Goal: Task Accomplishment & Management: Complete application form

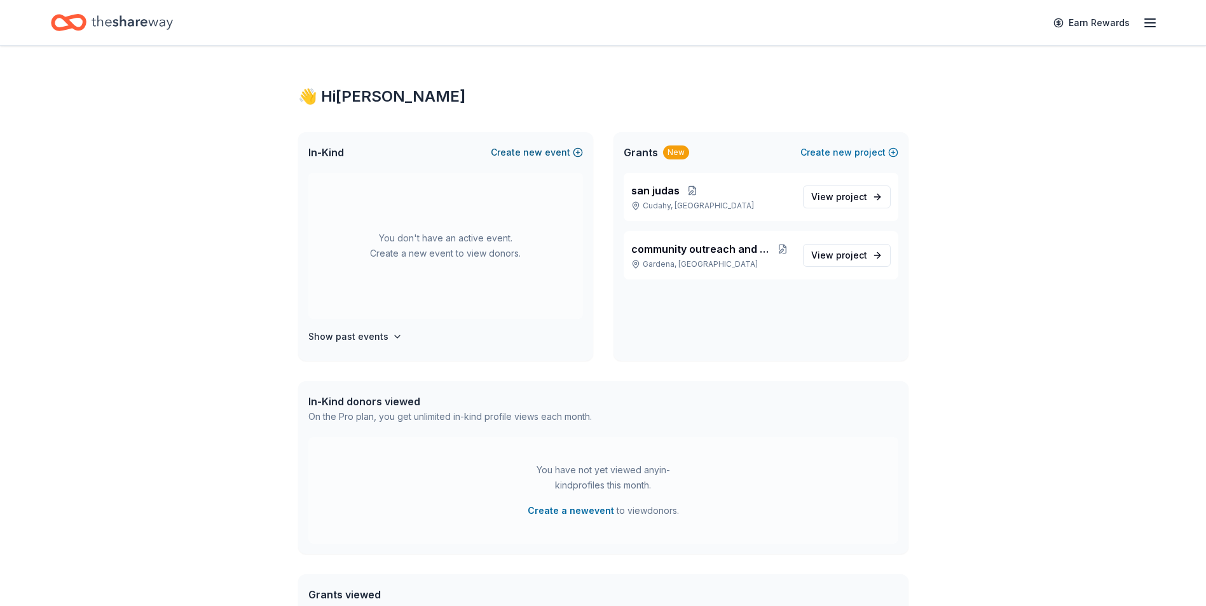
click at [575, 154] on button "Create new event" at bounding box center [537, 152] width 92 height 15
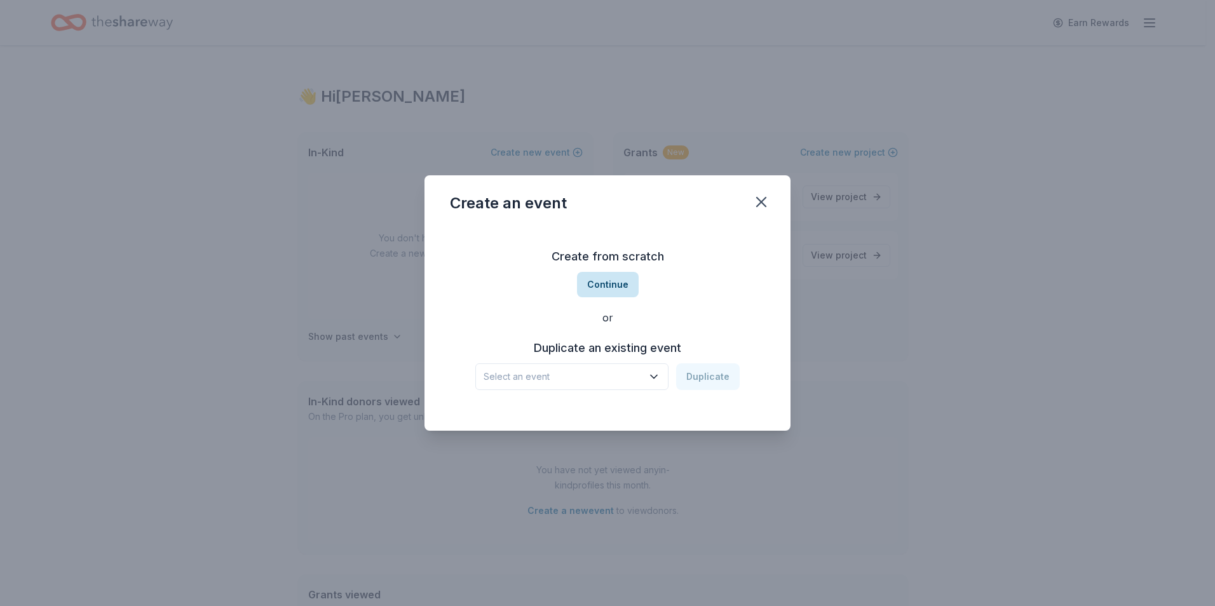
click at [603, 289] on button "Continue" at bounding box center [608, 284] width 62 height 25
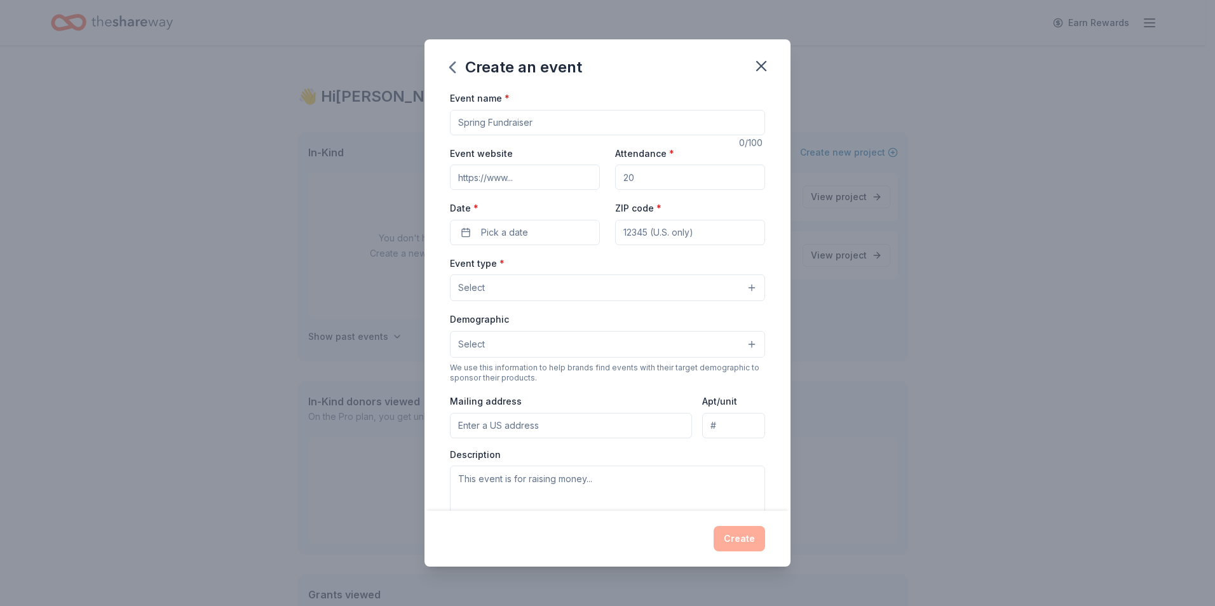
click at [531, 121] on input "Event name *" at bounding box center [607, 122] width 315 height 25
type input "c"
type input "xmas"
click at [631, 174] on input "Attendance *" at bounding box center [690, 177] width 150 height 25
type input "600"
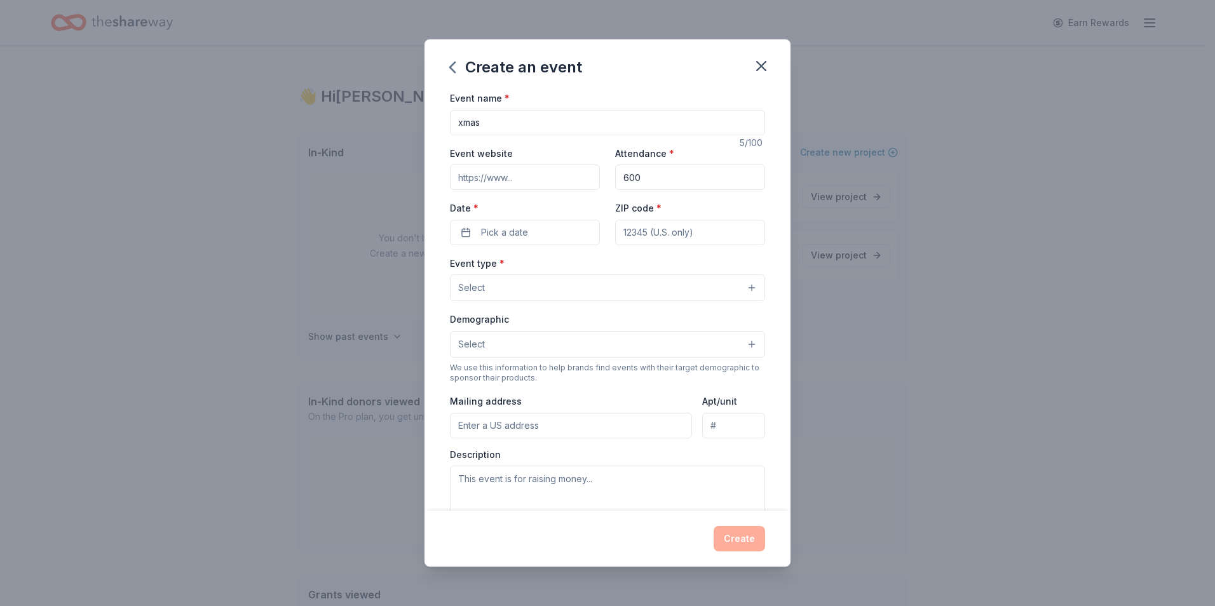
type input "https://www.facebook.com/profile.php?id=61563859841975&mibextid=LQQJ4d"
type input "90249"
type input "[STREET_ADDRESS]"
click at [512, 228] on span "Pick a date" at bounding box center [504, 232] width 47 height 15
click at [591, 267] on button "Go to next month" at bounding box center [591, 266] width 18 height 18
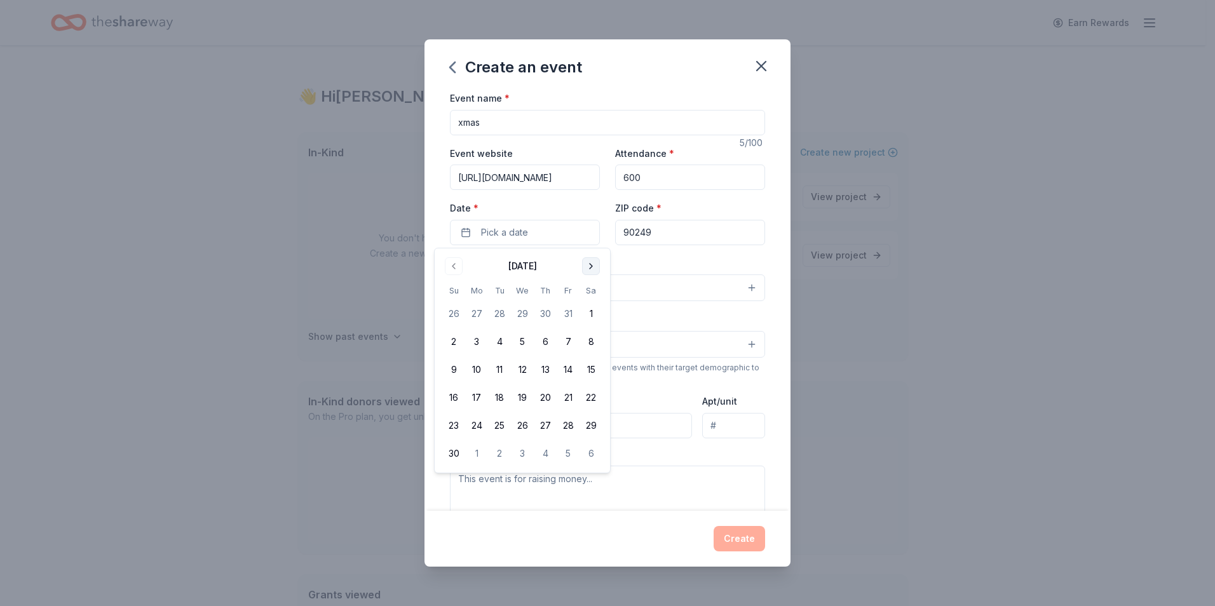
click at [591, 267] on button "Go to next month" at bounding box center [591, 266] width 18 height 18
click at [500, 395] on button "23" at bounding box center [499, 398] width 23 height 23
click at [685, 294] on button "Select" at bounding box center [607, 288] width 315 height 27
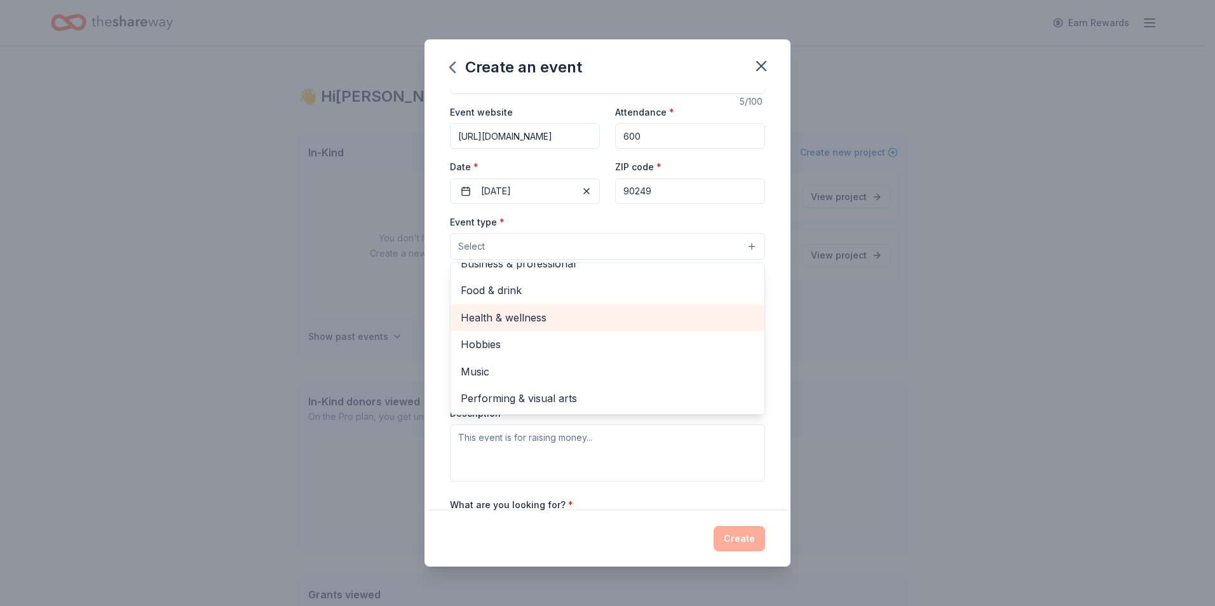
scroll to position [64, 0]
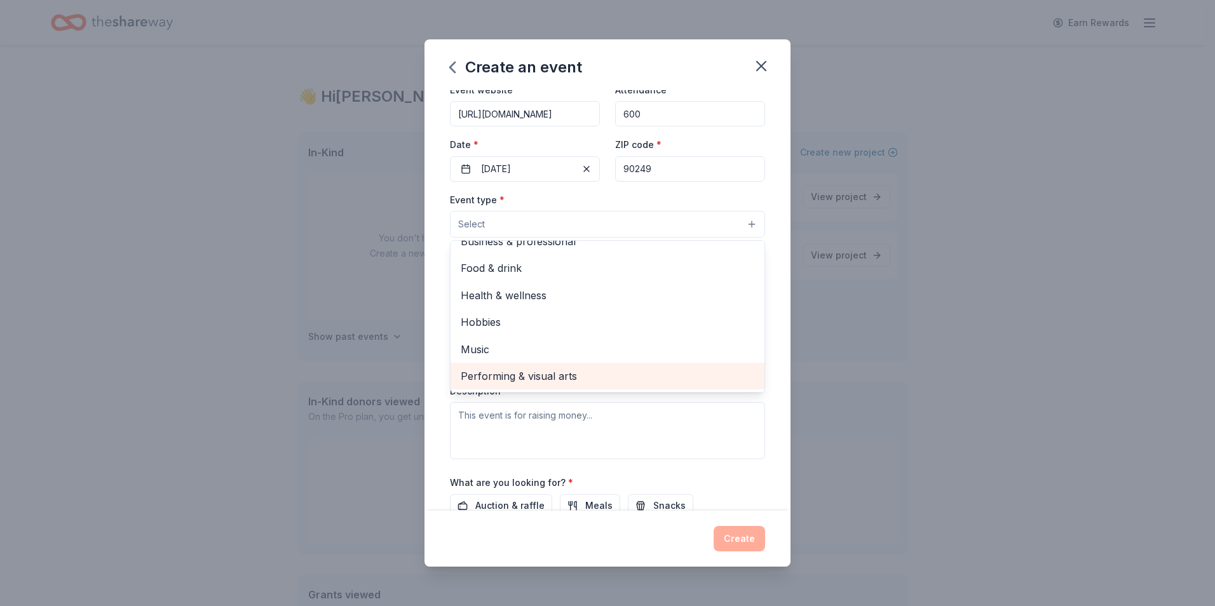
click at [533, 375] on span "Performing & visual arts" at bounding box center [608, 376] width 294 height 17
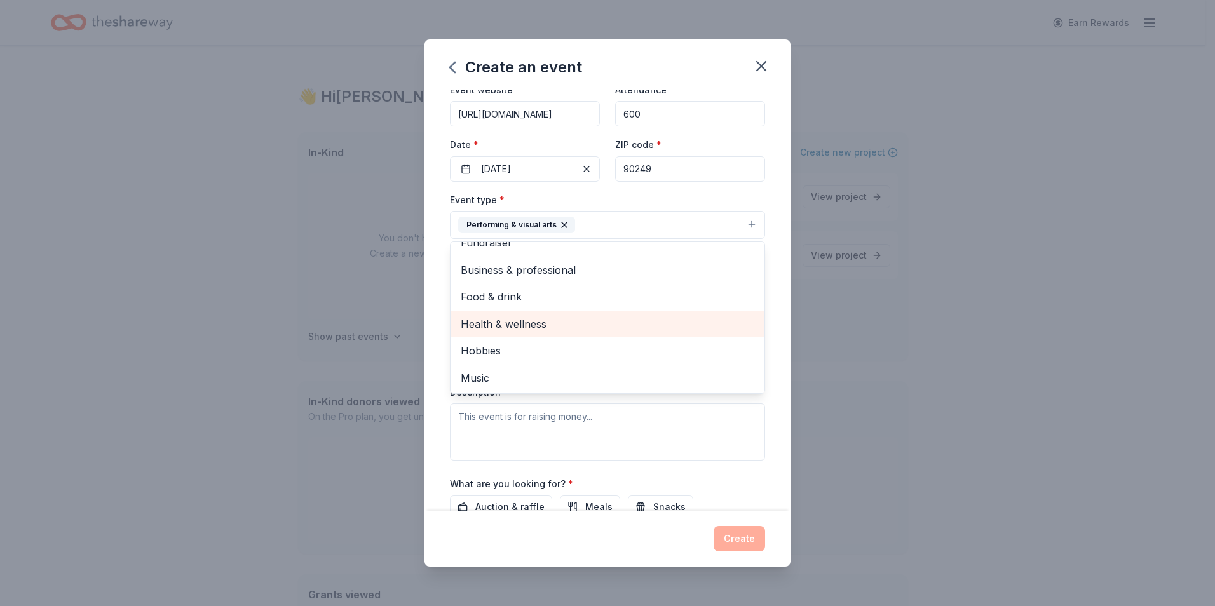
click at [514, 325] on span "Health & wellness" at bounding box center [608, 324] width 294 height 17
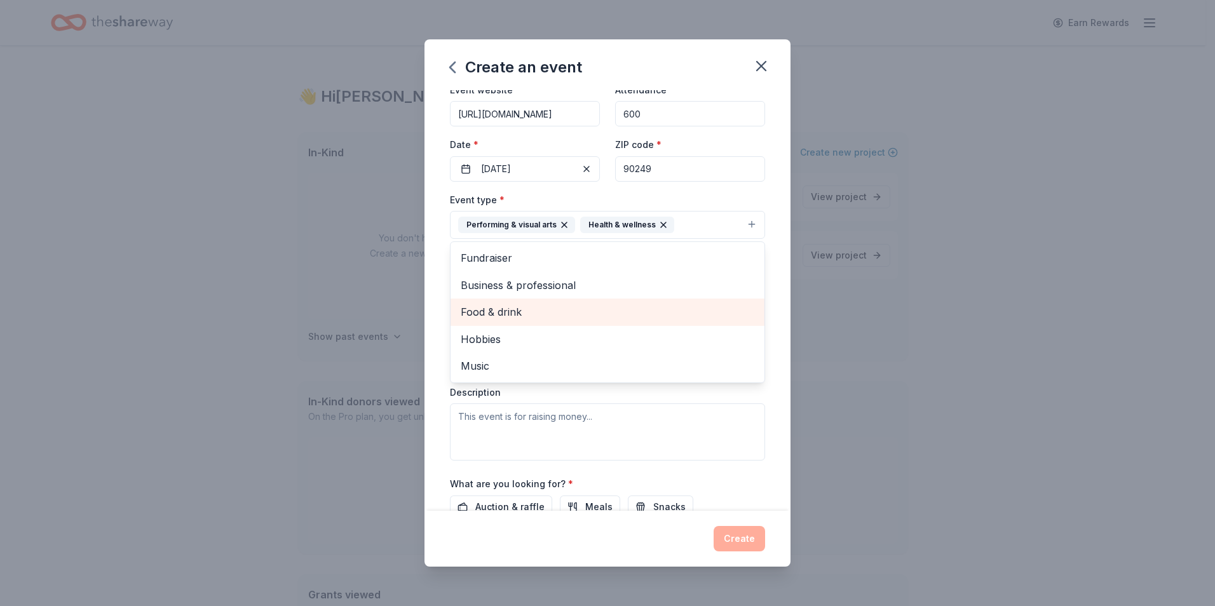
scroll to position [0, 0]
click at [514, 309] on span "Food & drink" at bounding box center [608, 312] width 294 height 17
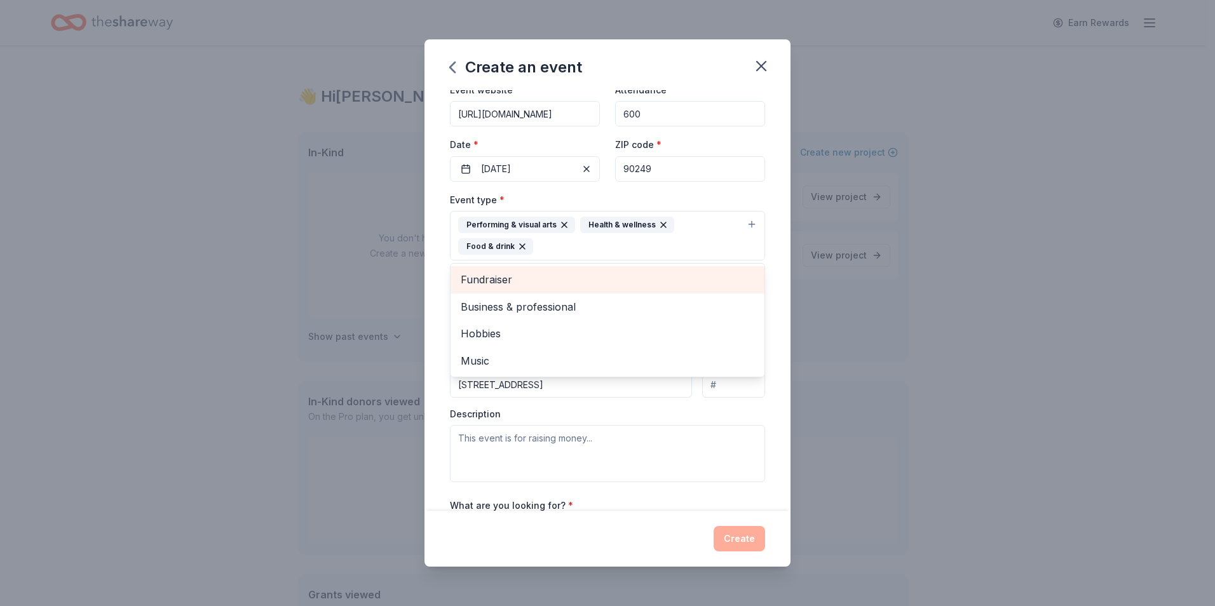
click at [518, 292] on div "Fundraiser" at bounding box center [608, 279] width 314 height 27
drag, startPoint x: 521, startPoint y: 275, endPoint x: 516, endPoint y: 296, distance: 21.6
click at [521, 276] on span "Business & professional" at bounding box center [608, 279] width 294 height 17
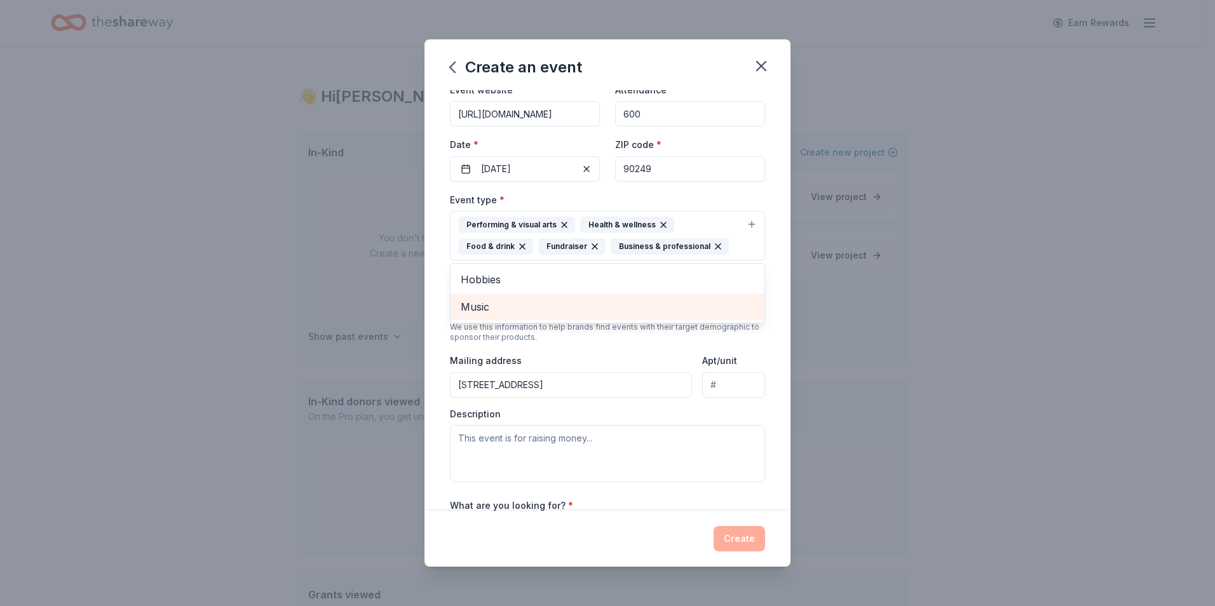
click at [514, 299] on span "Music" at bounding box center [608, 307] width 294 height 17
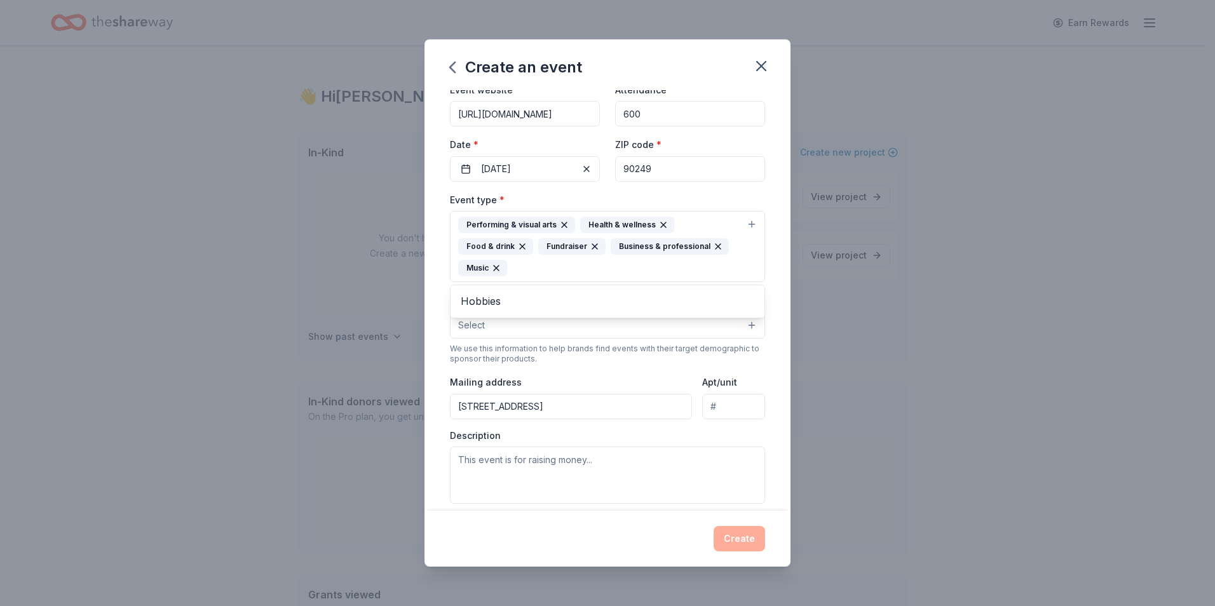
click at [512, 284] on div "Event type * Performing & visual arts Health & wellness Food & drink Fundraiser…" at bounding box center [607, 348] width 315 height 312
click at [510, 289] on div "Event type * Performing & visual arts Health & wellness Food & drink Fundraiser…" at bounding box center [607, 348] width 315 height 312
click at [513, 275] on div "Performing & visual arts Health & wellness Food & drink Fundraiser Business & p…" at bounding box center [600, 247] width 284 height 60
click at [512, 297] on span "Hobbies" at bounding box center [608, 301] width 294 height 17
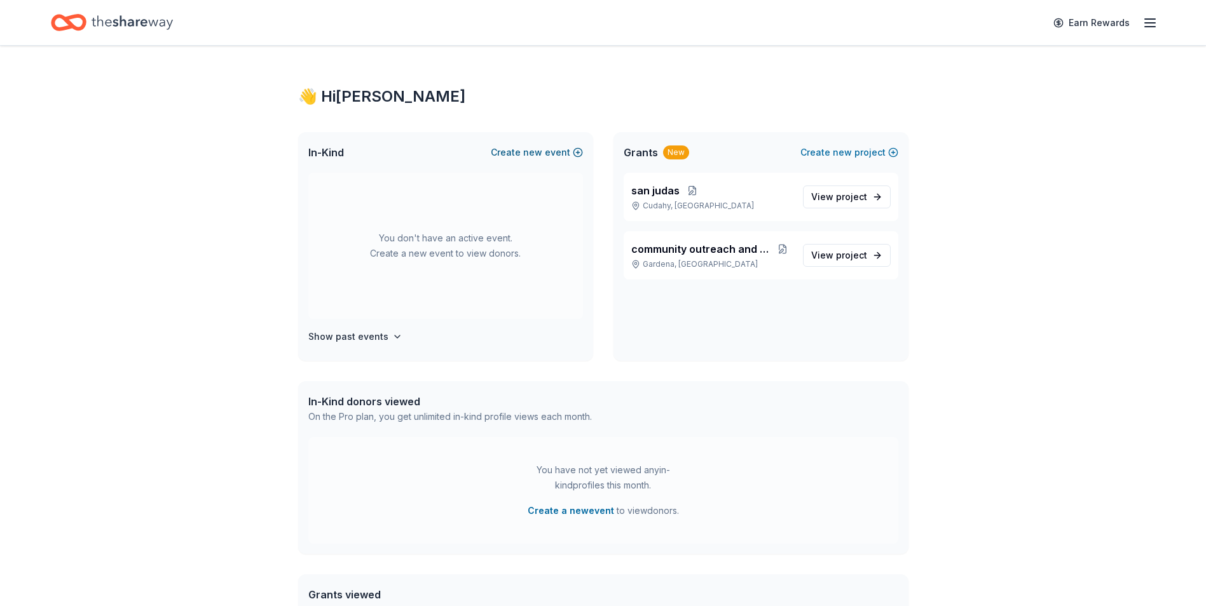
click at [551, 153] on button "Create new event" at bounding box center [537, 152] width 92 height 15
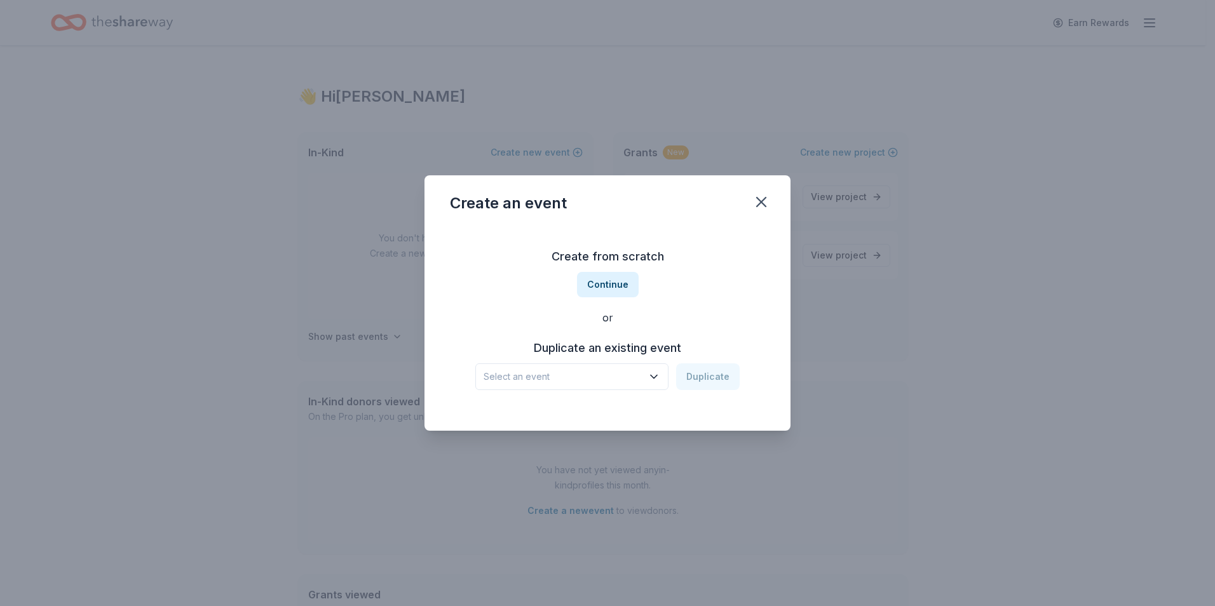
click at [596, 299] on div "Create from scratch Continue or Duplicate an existing event Select an event Dup…" at bounding box center [607, 318] width 315 height 184
click at [599, 292] on button "Continue" at bounding box center [608, 284] width 62 height 25
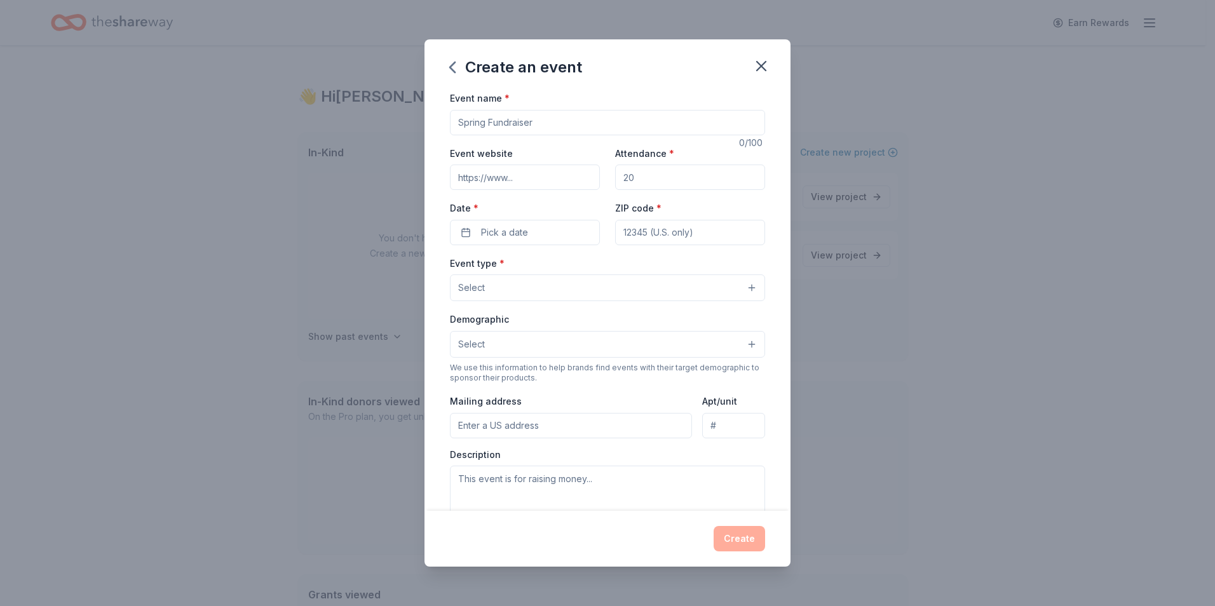
click at [569, 118] on input "Event name *" at bounding box center [607, 122] width 315 height 25
click at [566, 125] on input "Event name *" at bounding box center [607, 122] width 315 height 25
type input "xmas"
click at [662, 183] on input "Attendance *" at bounding box center [690, 177] width 150 height 25
type input "600"
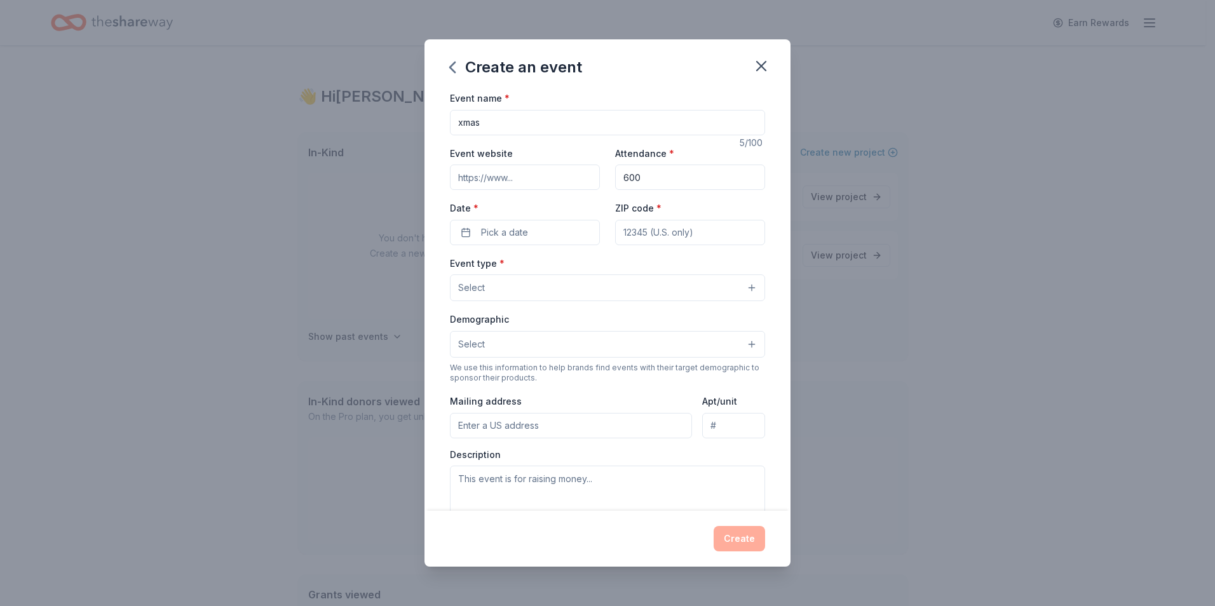
type input "https://www.facebook.com/profile.php?id=61563859841975&mibextid=LQQJ4d"
type input "90249"
type input "1829 w 144th st Gardena ca 90249"
click at [568, 286] on button "Select" at bounding box center [607, 288] width 315 height 27
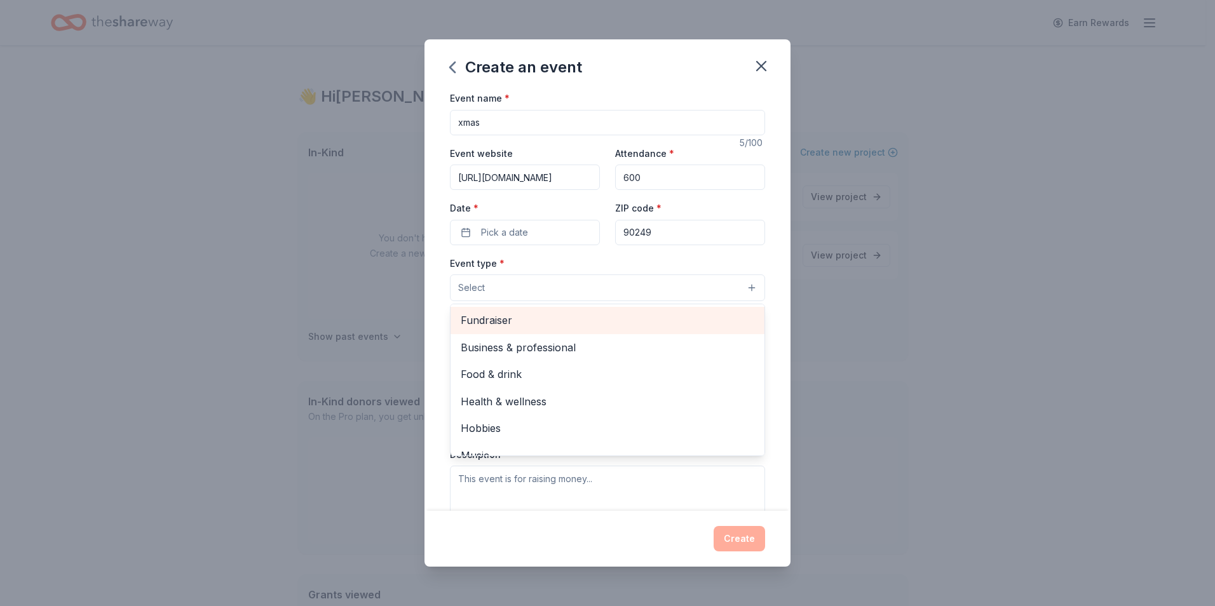
click at [565, 325] on span "Fundraiser" at bounding box center [608, 320] width 294 height 17
click at [564, 317] on span "Business & professional" at bounding box center [608, 321] width 294 height 17
click at [563, 332] on div "Food & drink" at bounding box center [608, 321] width 314 height 27
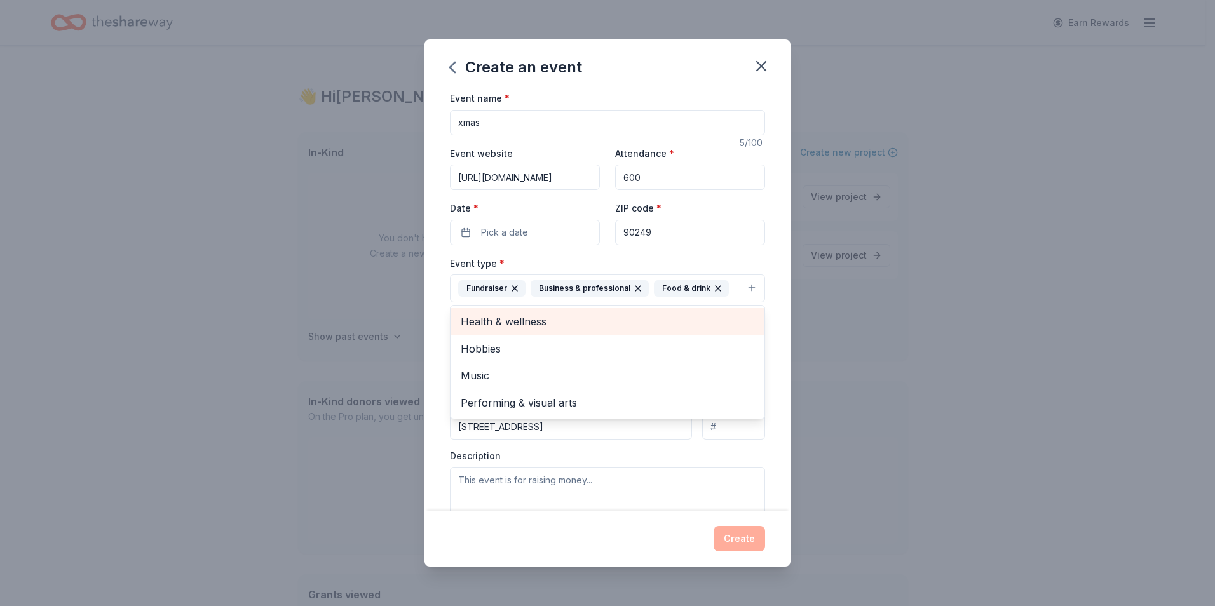
click at [560, 331] on div "Health & wellness" at bounding box center [608, 321] width 314 height 27
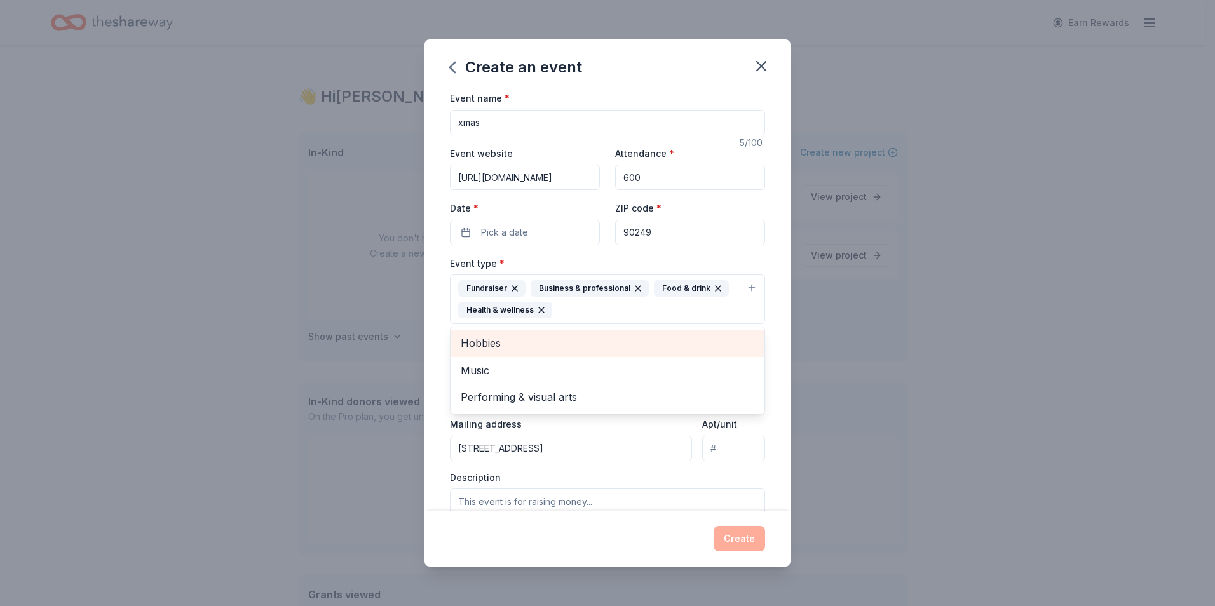
click at [558, 331] on div "Hobbies" at bounding box center [608, 343] width 314 height 27
click at [558, 341] on span "Music" at bounding box center [608, 343] width 294 height 17
click at [567, 352] on span "Performing & visual arts" at bounding box center [608, 343] width 294 height 17
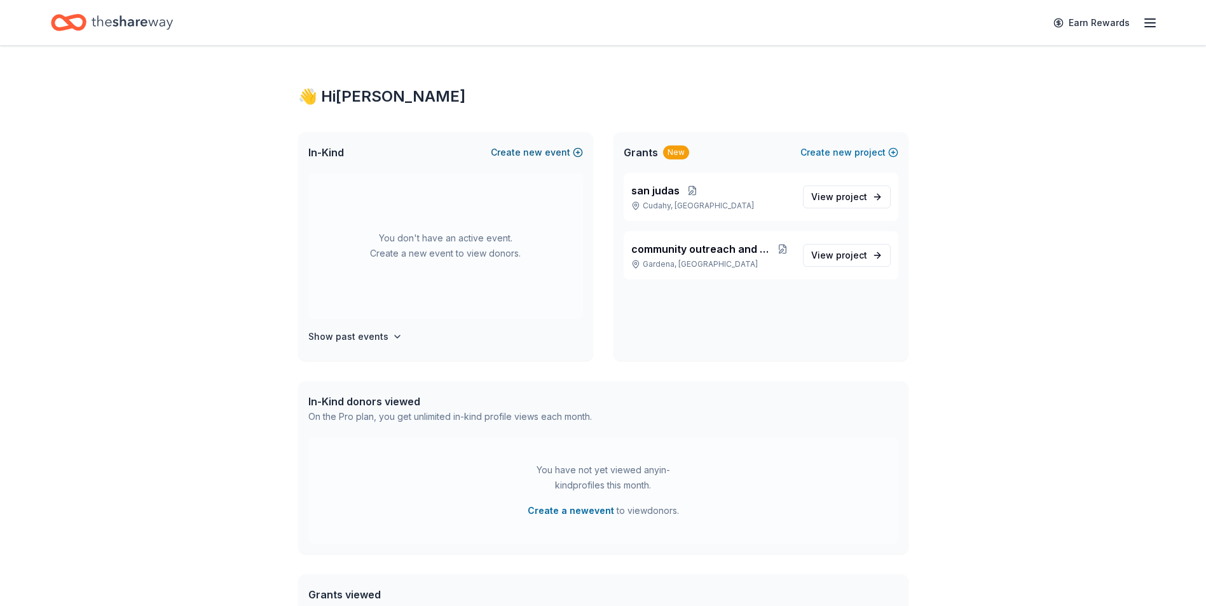
click at [549, 151] on button "Create new event" at bounding box center [537, 152] width 92 height 15
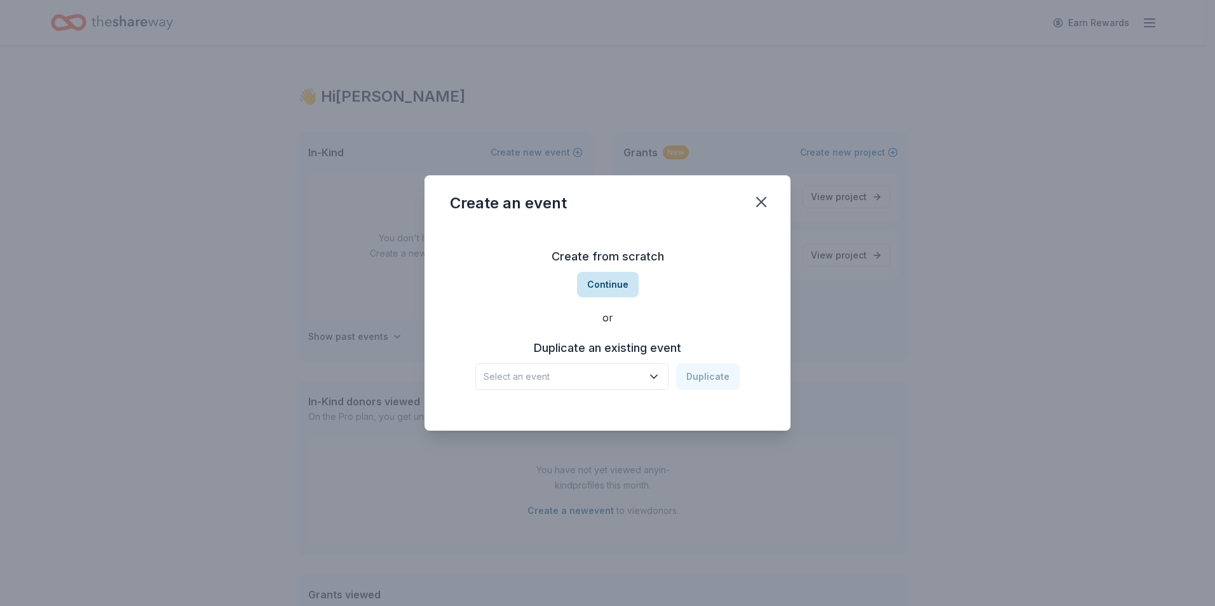
click at [608, 285] on button "Continue" at bounding box center [608, 284] width 62 height 25
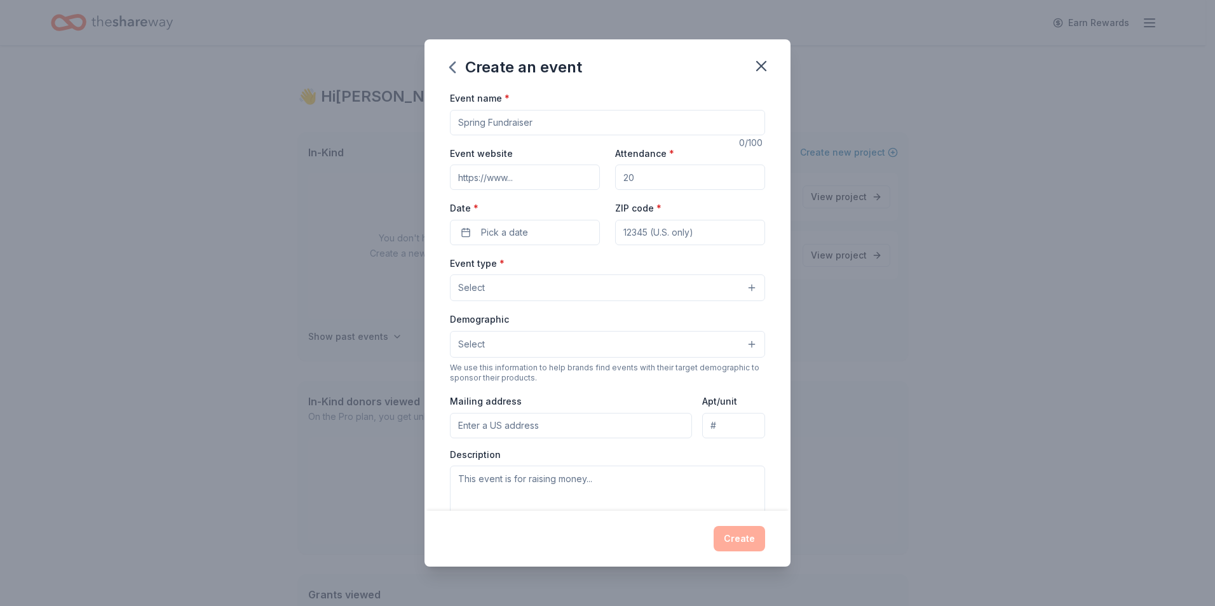
click at [548, 125] on input "Event name *" at bounding box center [607, 122] width 315 height 25
type input "xmas"
click at [638, 168] on input "Attendance *" at bounding box center [690, 177] width 150 height 25
type input "600"
type input "https://www.facebook.com/profile.php?id=61563859841975&mibextid=LQQJ4d"
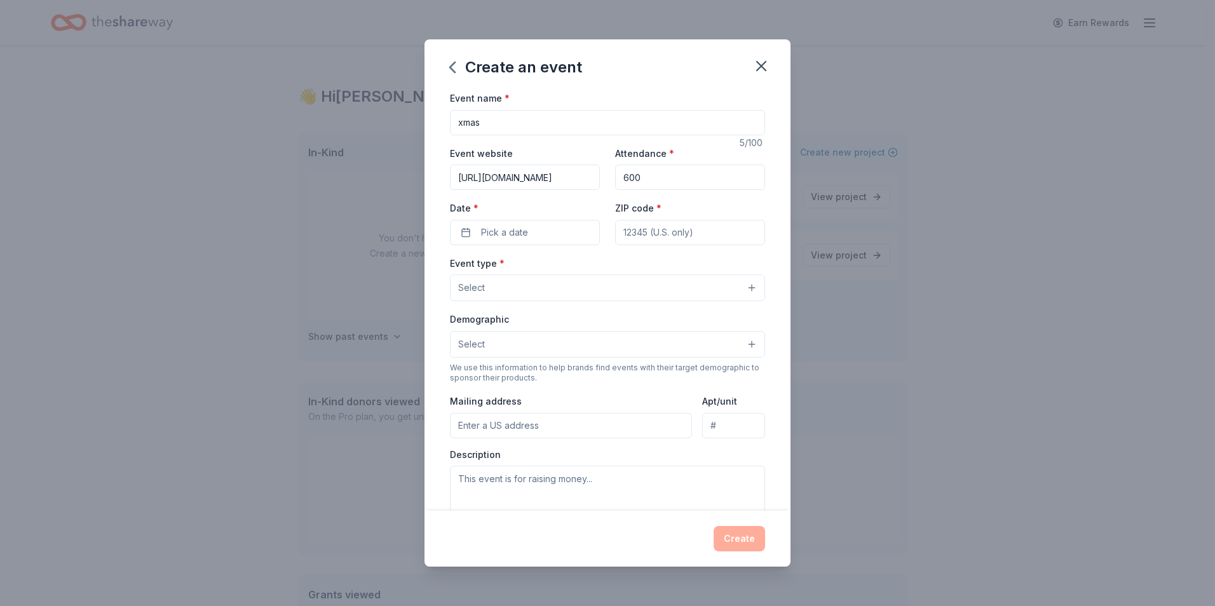
type input "90249"
type input "1829 w 144th st Gardena ca 90249"
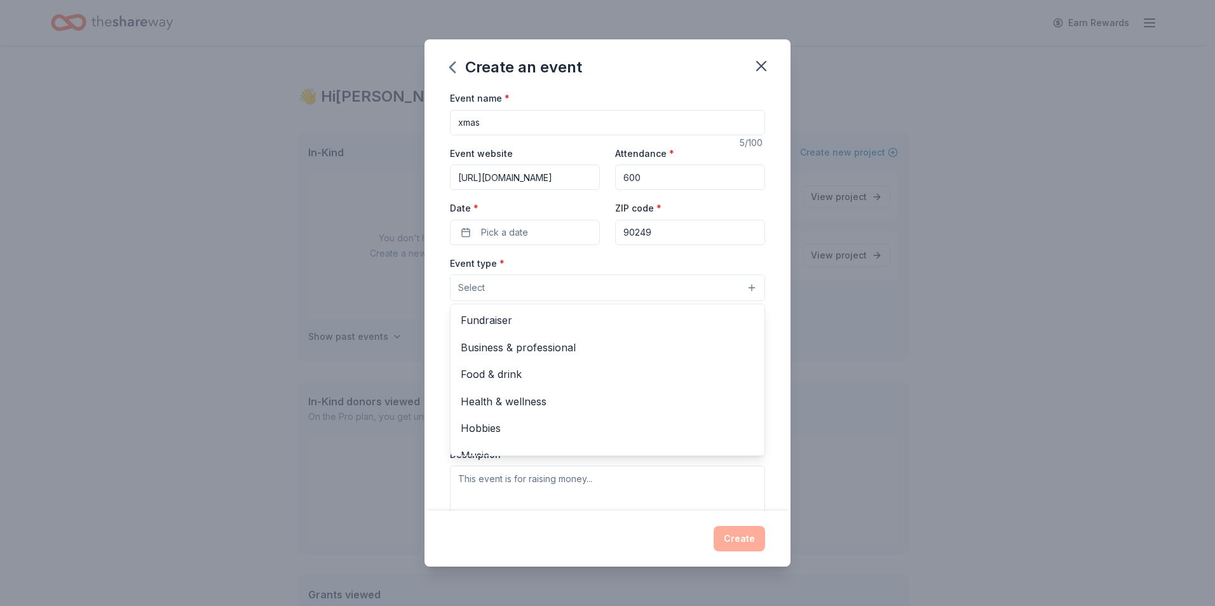
click at [541, 285] on button "Select" at bounding box center [607, 288] width 315 height 27
click at [544, 315] on span "Fundraiser" at bounding box center [608, 320] width 294 height 17
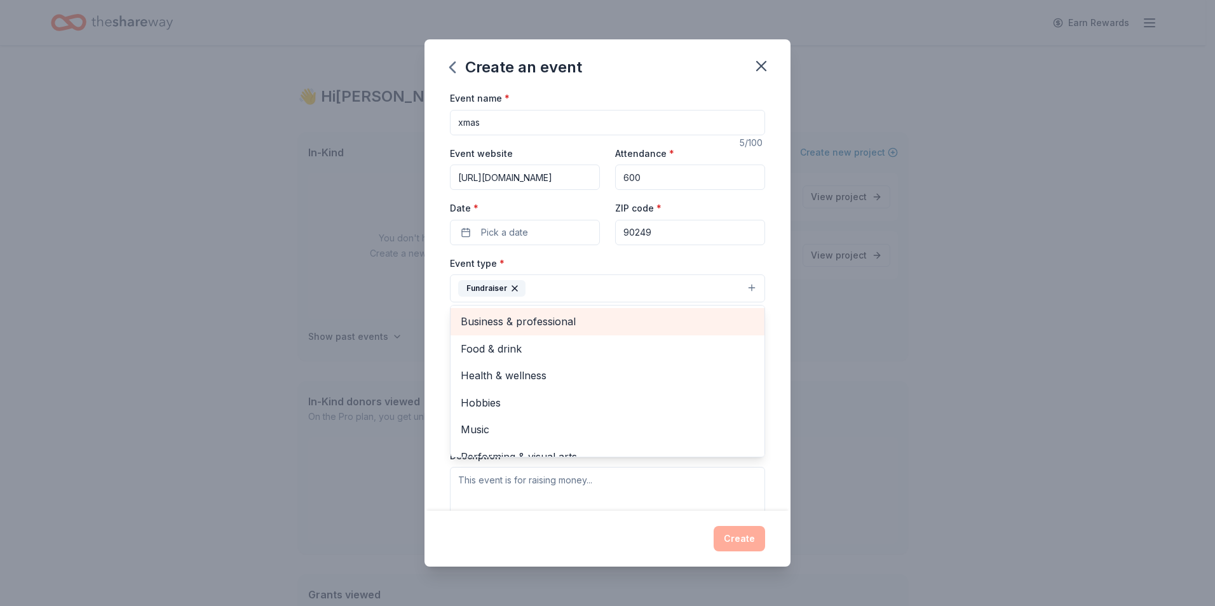
click at [546, 316] on span "Business & professional" at bounding box center [608, 321] width 294 height 17
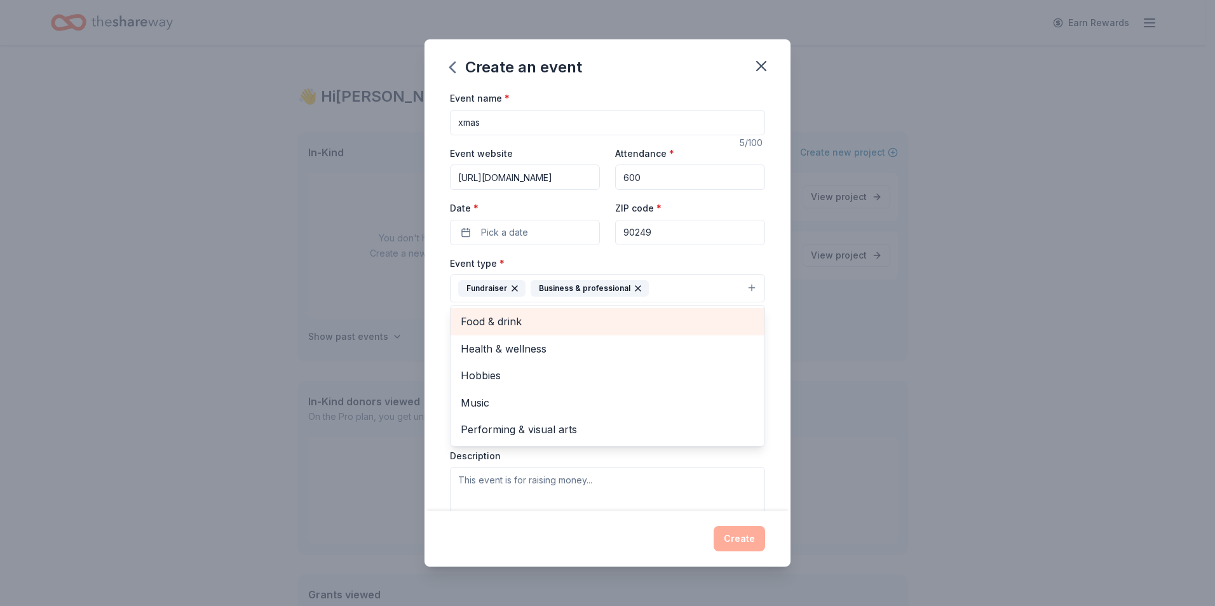
click at [546, 317] on span "Food & drink" at bounding box center [608, 321] width 294 height 17
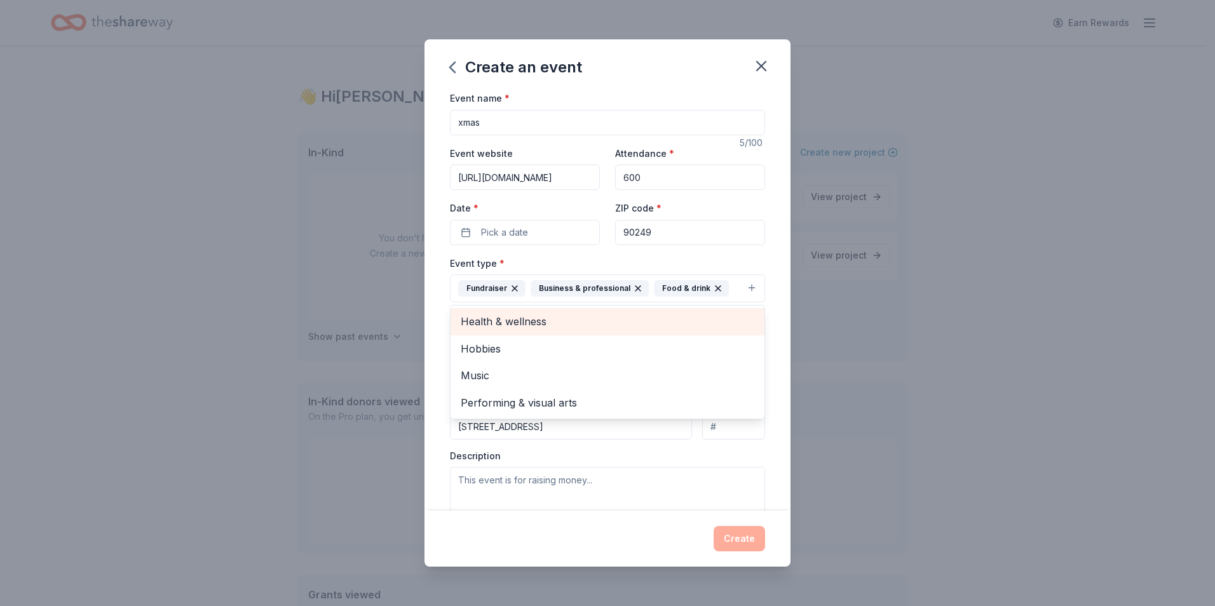
click at [545, 325] on span "Health & wellness" at bounding box center [608, 321] width 294 height 17
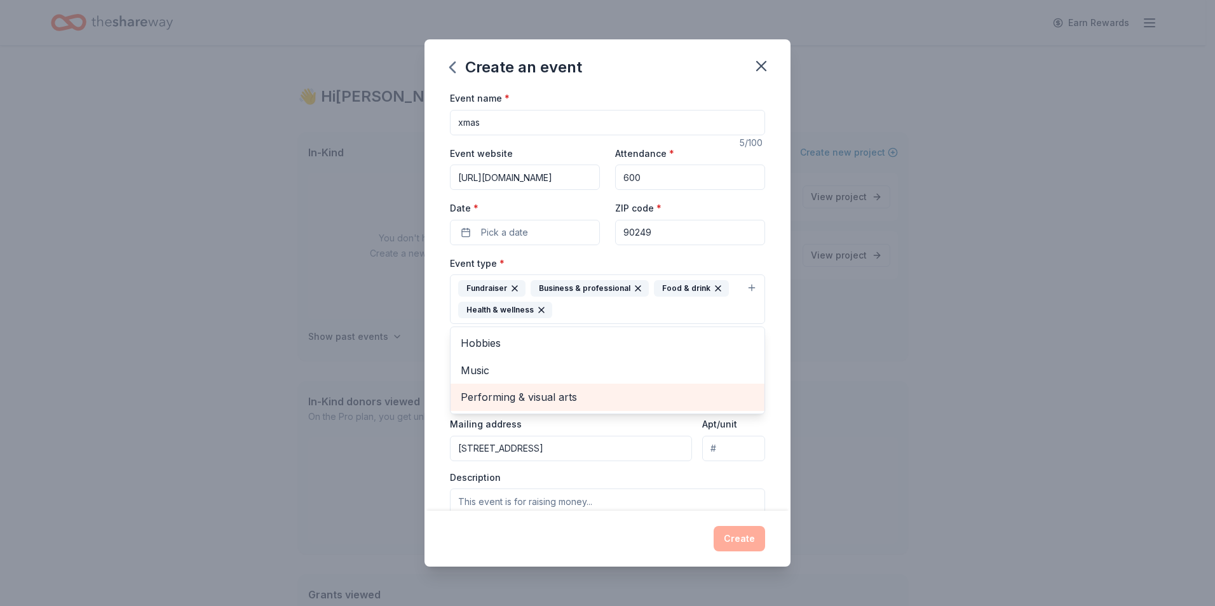
click at [525, 394] on span "Performing & visual arts" at bounding box center [608, 397] width 294 height 17
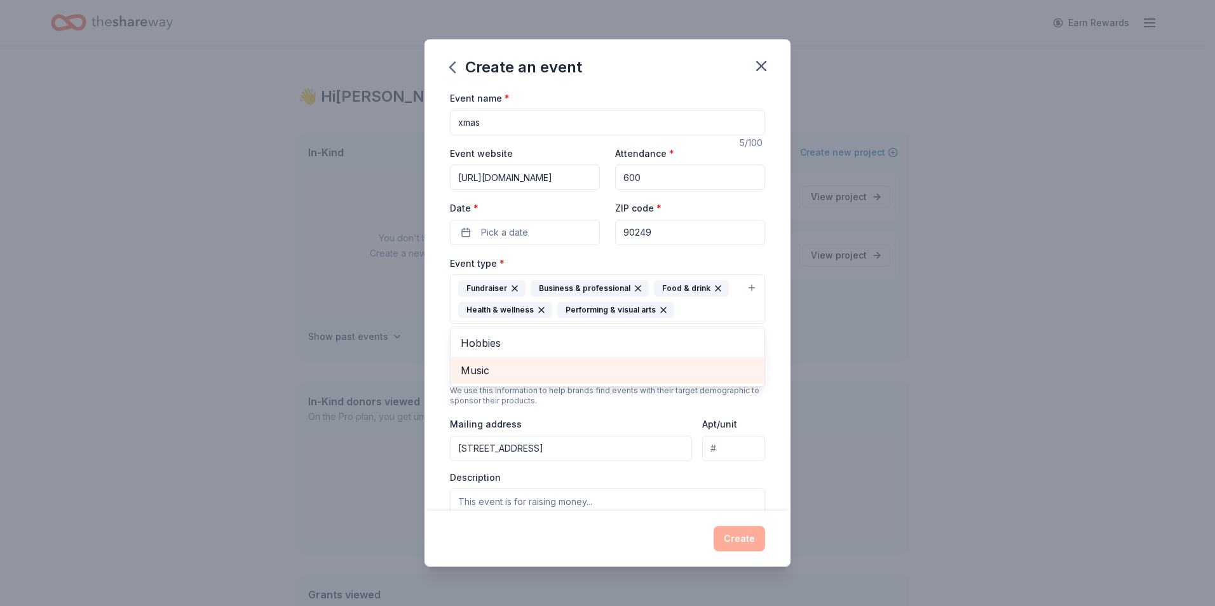
click at [508, 366] on span "Music" at bounding box center [608, 370] width 294 height 17
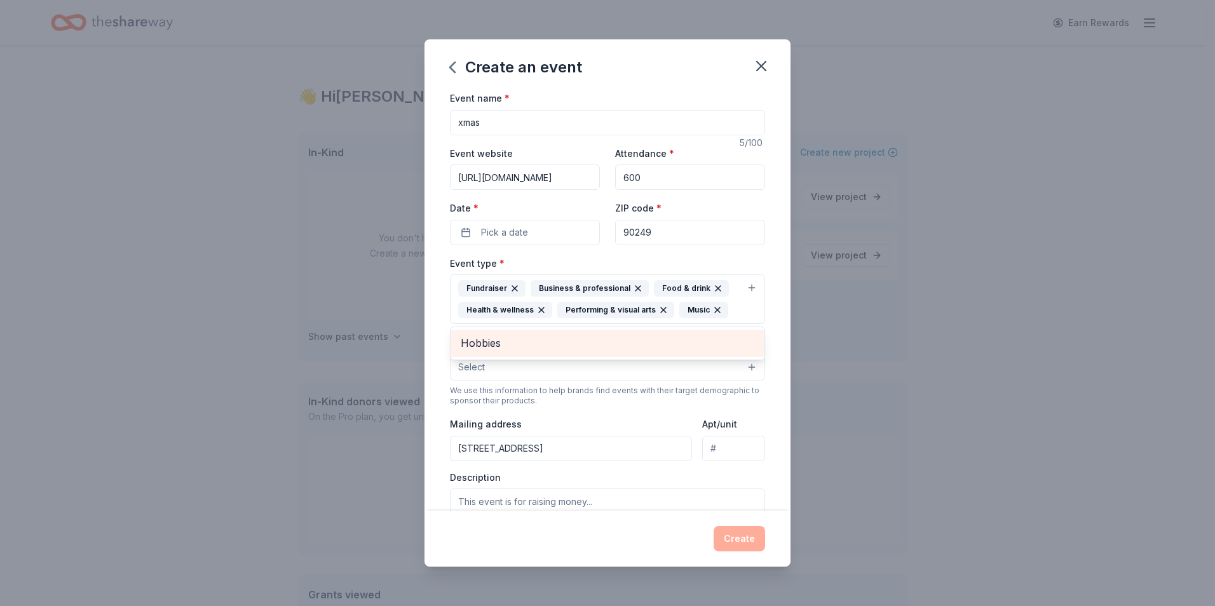
click at [509, 344] on span "Hobbies" at bounding box center [608, 343] width 294 height 17
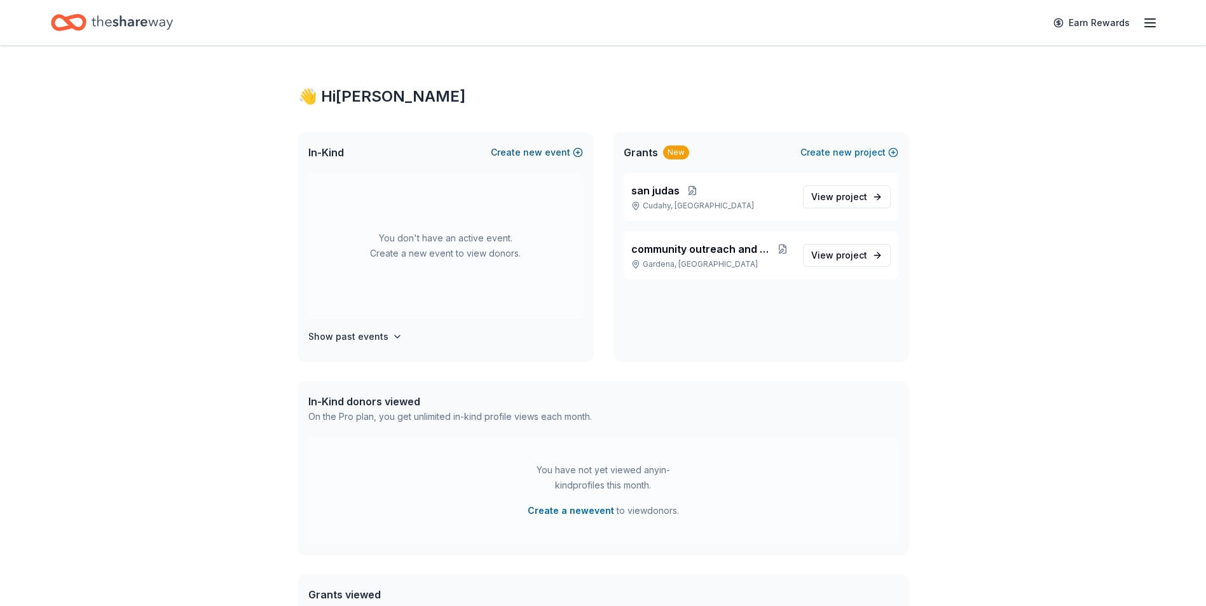
click at [531, 151] on span "new" at bounding box center [532, 152] width 19 height 15
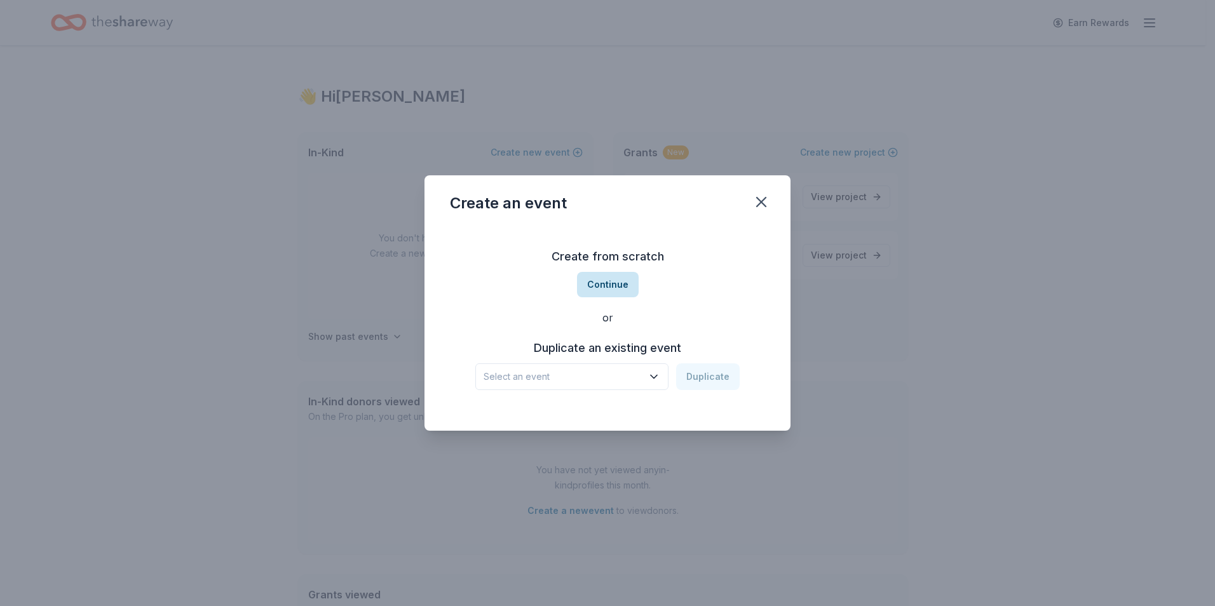
click at [598, 280] on button "Continue" at bounding box center [608, 284] width 62 height 25
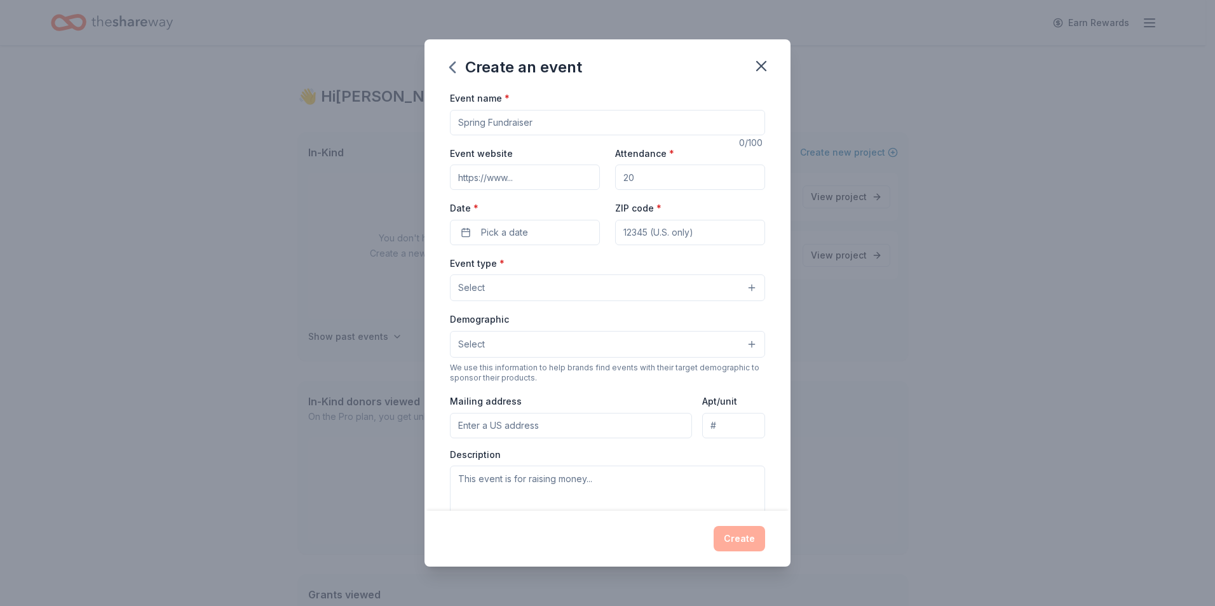
click at [538, 130] on input "Event name *" at bounding box center [607, 122] width 315 height 25
type input "xmas"
click at [558, 341] on button "Select" at bounding box center [607, 344] width 315 height 27
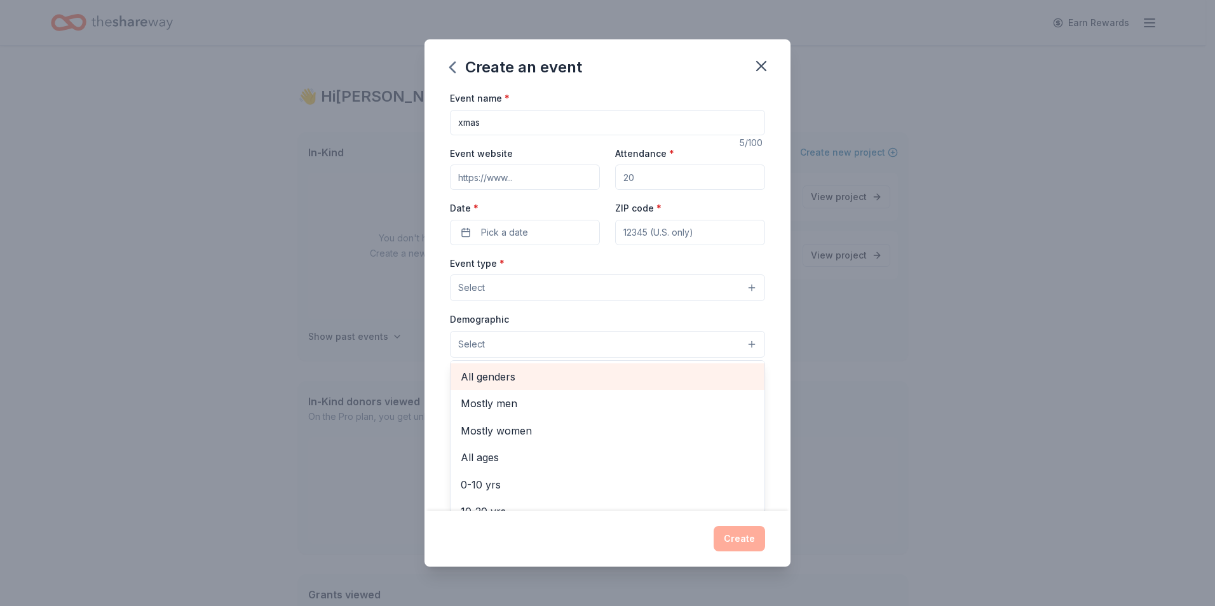
click at [549, 381] on span "All genders" at bounding box center [608, 377] width 294 height 17
click at [549, 381] on span "Mostly men" at bounding box center [608, 378] width 294 height 17
click at [549, 381] on span "Mostly women" at bounding box center [608, 378] width 294 height 17
click at [547, 381] on span "All ages" at bounding box center [608, 378] width 294 height 17
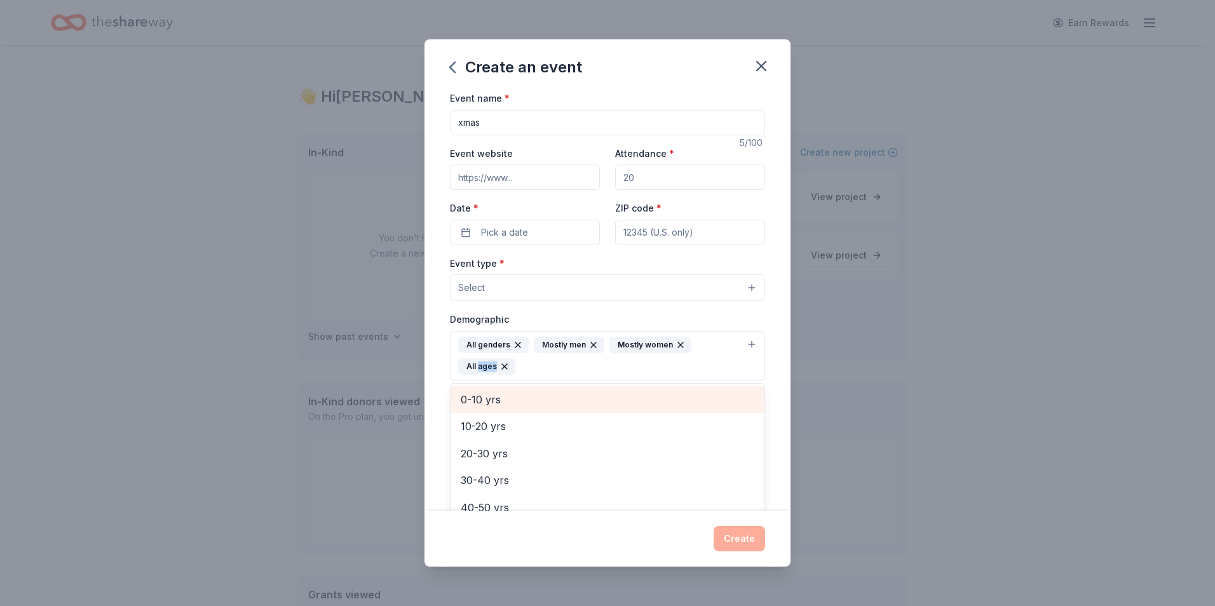
click at [547, 381] on div "Demographic All genders Mostly men Mostly women All ages [DEMOGRAPHIC_DATA] yrs…" at bounding box center [607, 358] width 315 height 95
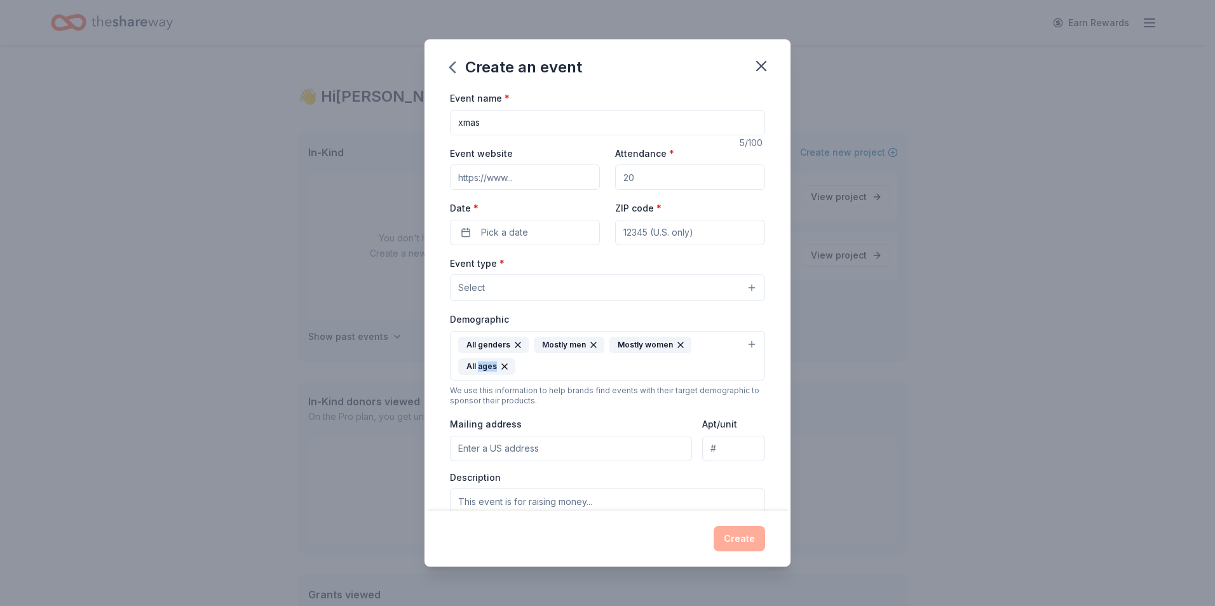
drag, startPoint x: 547, startPoint y: 381, endPoint x: 502, endPoint y: 364, distance: 47.9
click at [502, 364] on icon "button" at bounding box center [505, 367] width 10 height 10
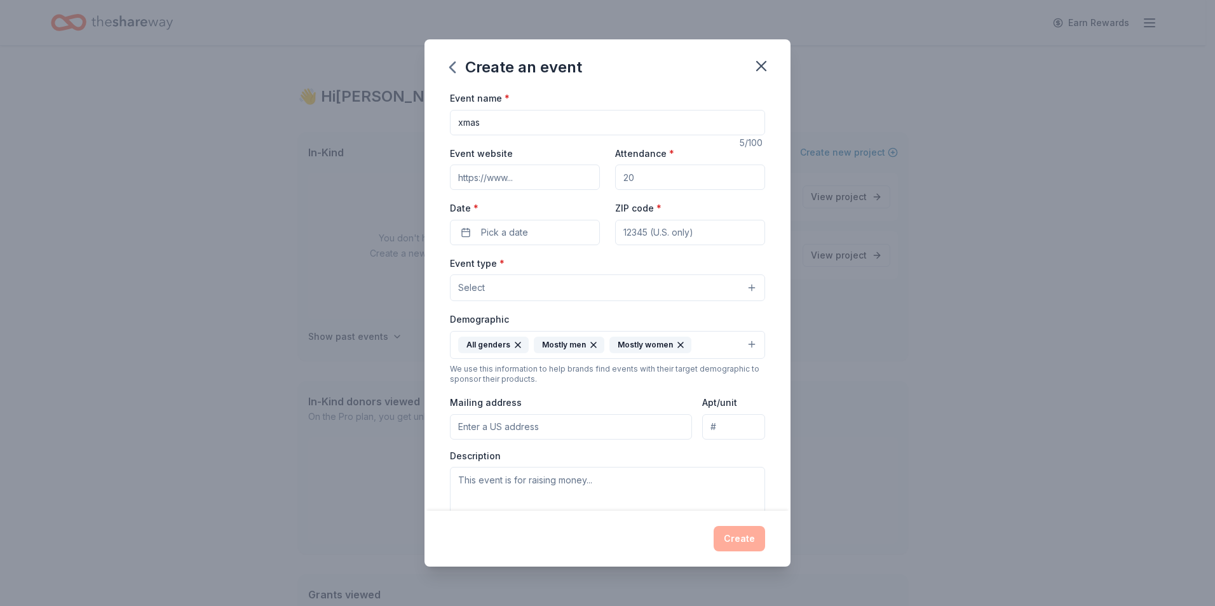
click at [589, 344] on icon "button" at bounding box center [594, 345] width 10 height 10
click at [600, 344] on icon "button" at bounding box center [605, 345] width 10 height 10
click at [591, 346] on button "All genders" at bounding box center [607, 345] width 315 height 28
click at [570, 346] on button "All genders" at bounding box center [607, 345] width 315 height 28
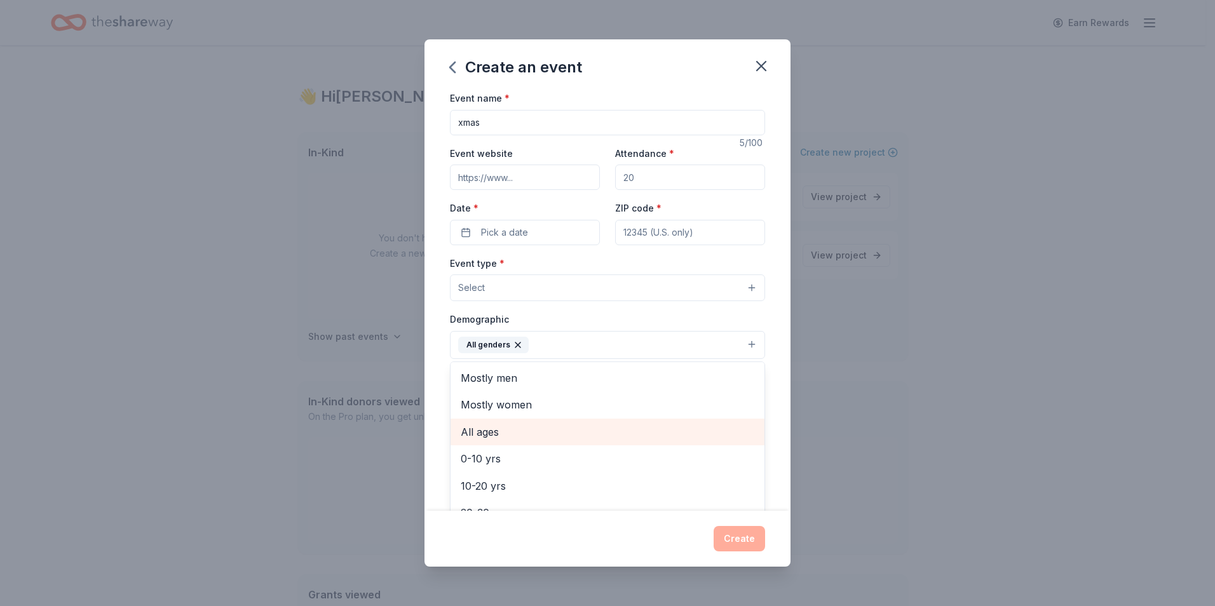
click at [521, 421] on div "All ages" at bounding box center [608, 432] width 314 height 27
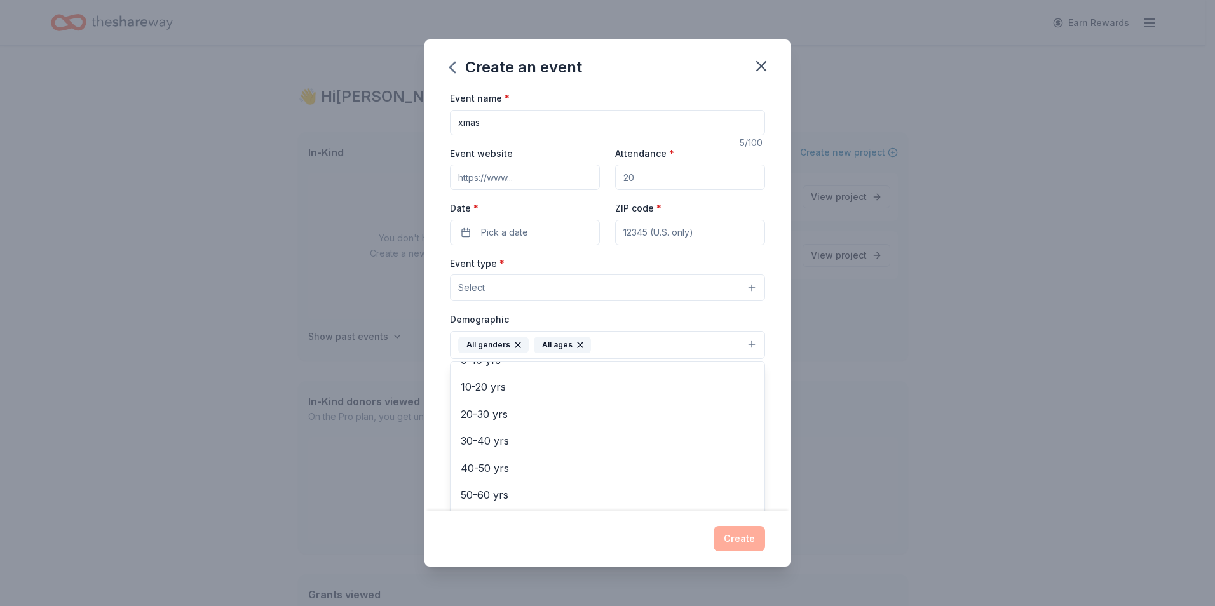
scroll to position [23, 0]
click at [530, 232] on div "Event name * xmas 5 /100 Event website Attendance * Date * Pick a date ZIP code…" at bounding box center [607, 384] width 315 height 589
click at [530, 232] on button "Pick a date" at bounding box center [525, 232] width 150 height 25
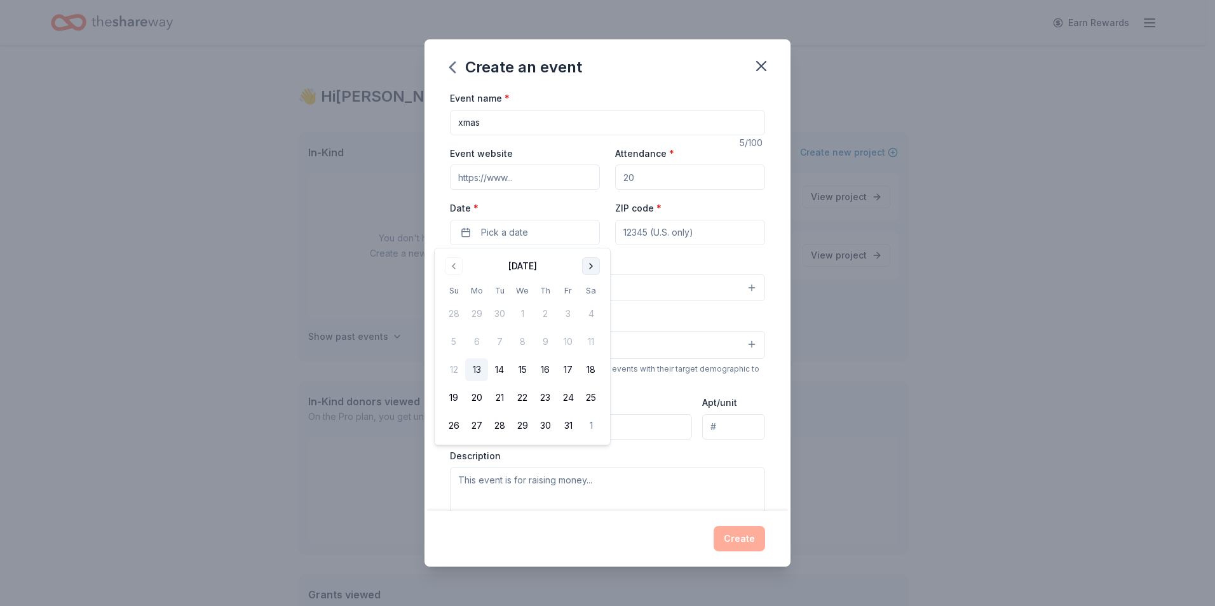
click at [592, 271] on button "Go to next month" at bounding box center [591, 266] width 18 height 18
click at [493, 400] on button "23" at bounding box center [499, 398] width 23 height 23
click at [637, 230] on input "ZIP code *" at bounding box center [690, 232] width 150 height 25
type input "90249"
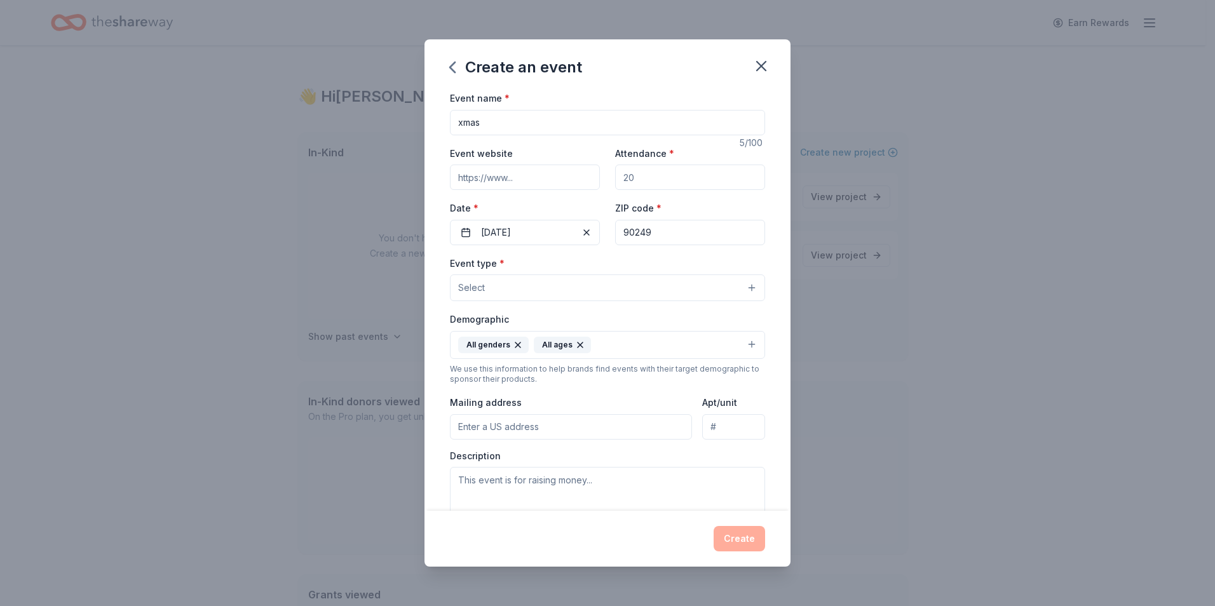
type input "[URL][DOMAIN_NAME]"
type input "600"
type input "[STREET_ADDRESS]"
click at [520, 291] on button "Select" at bounding box center [607, 288] width 315 height 27
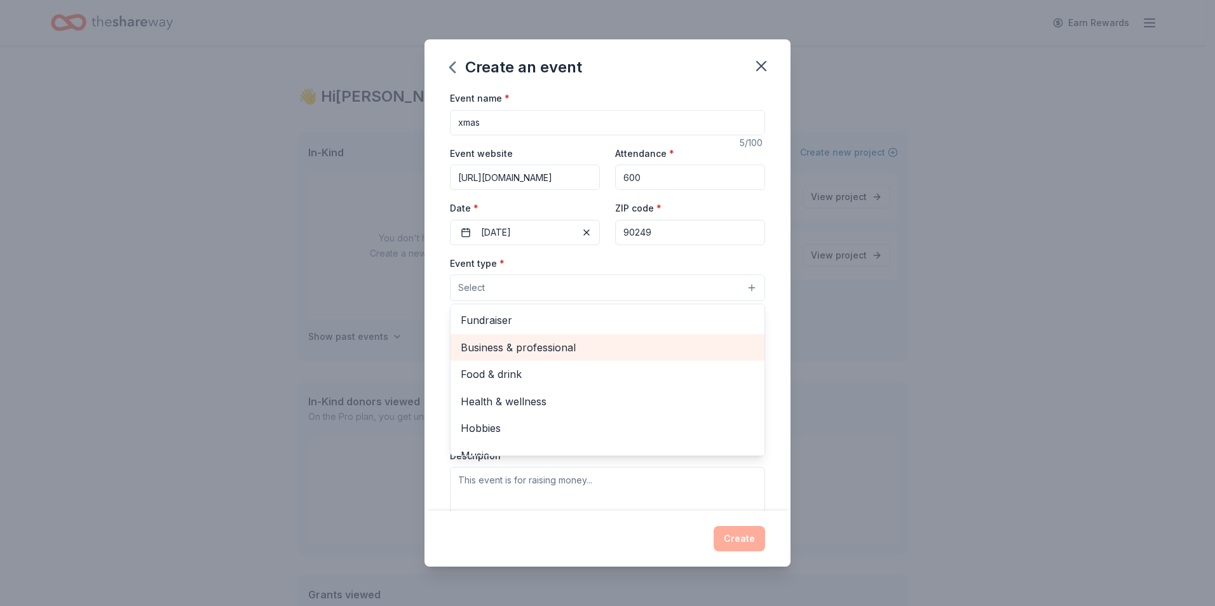
click at [519, 349] on span "Business & professional" at bounding box center [608, 347] width 294 height 17
click at [510, 352] on span "Food & drink" at bounding box center [608, 349] width 294 height 17
click at [507, 355] on span "Health & wellness" at bounding box center [608, 349] width 294 height 17
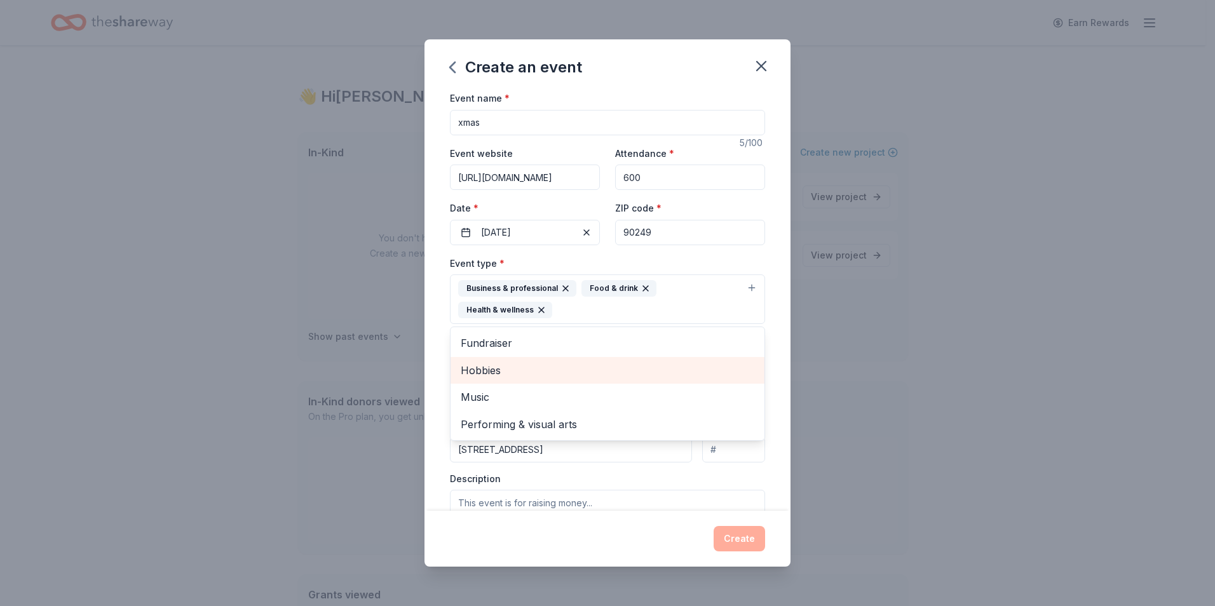
click at [501, 366] on span "Hobbies" at bounding box center [608, 370] width 294 height 17
click at [500, 381] on div "Music" at bounding box center [608, 370] width 314 height 27
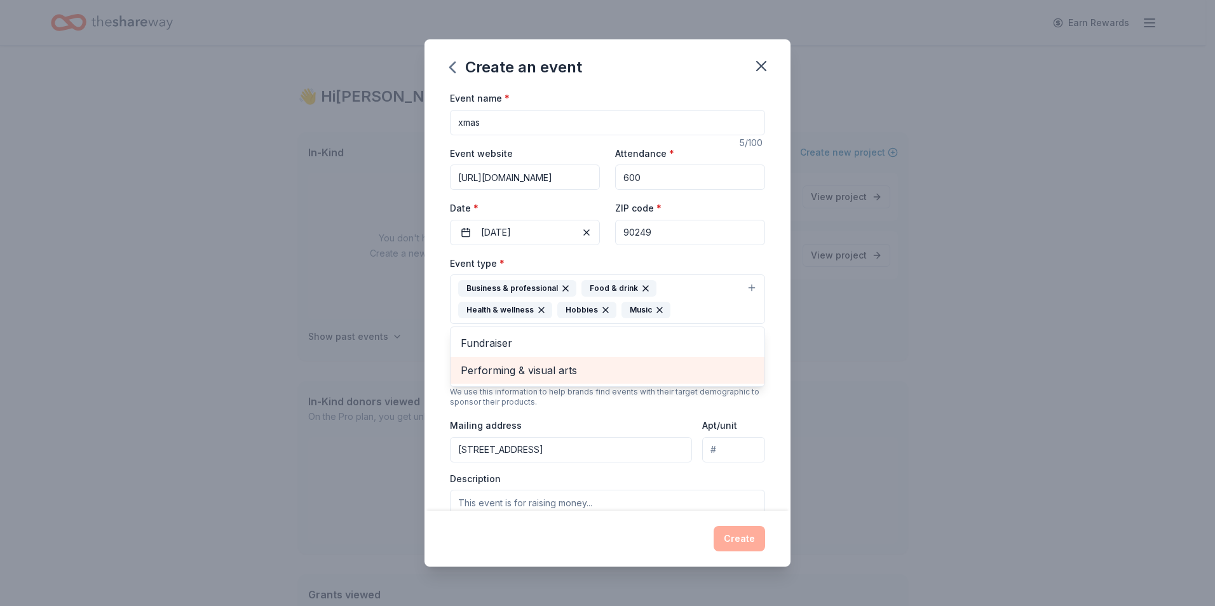
click at [507, 371] on span "Performing & visual arts" at bounding box center [608, 370] width 294 height 17
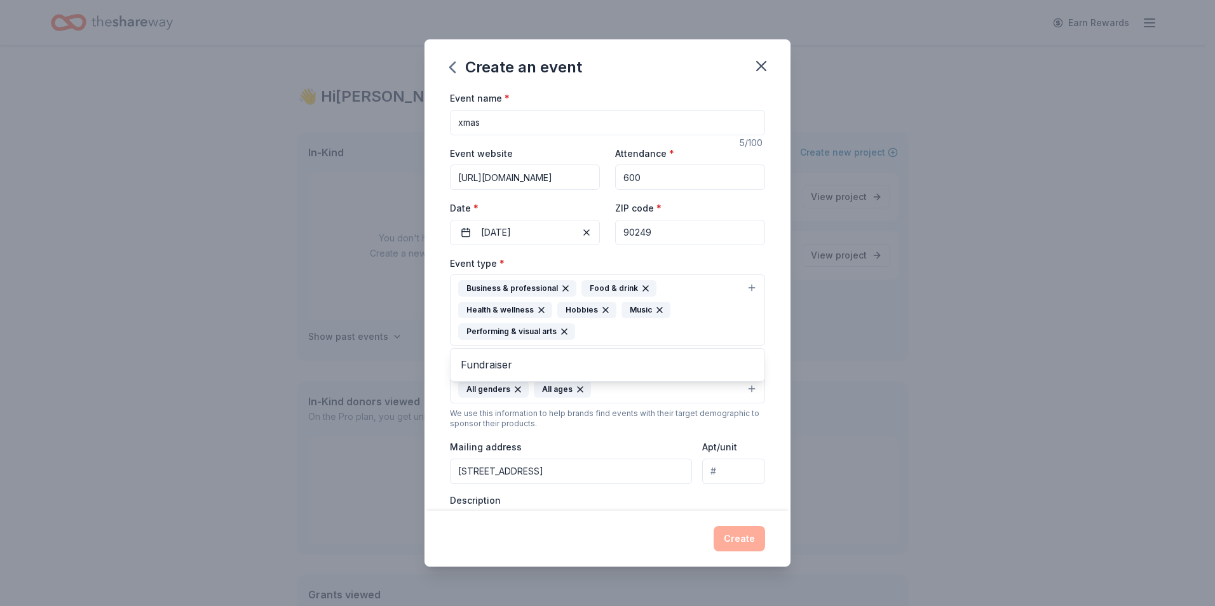
click at [729, 437] on div "Event type * Business & professional Food & drink Health & wellness Hobbies Mus…" at bounding box center [607, 412] width 315 height 313
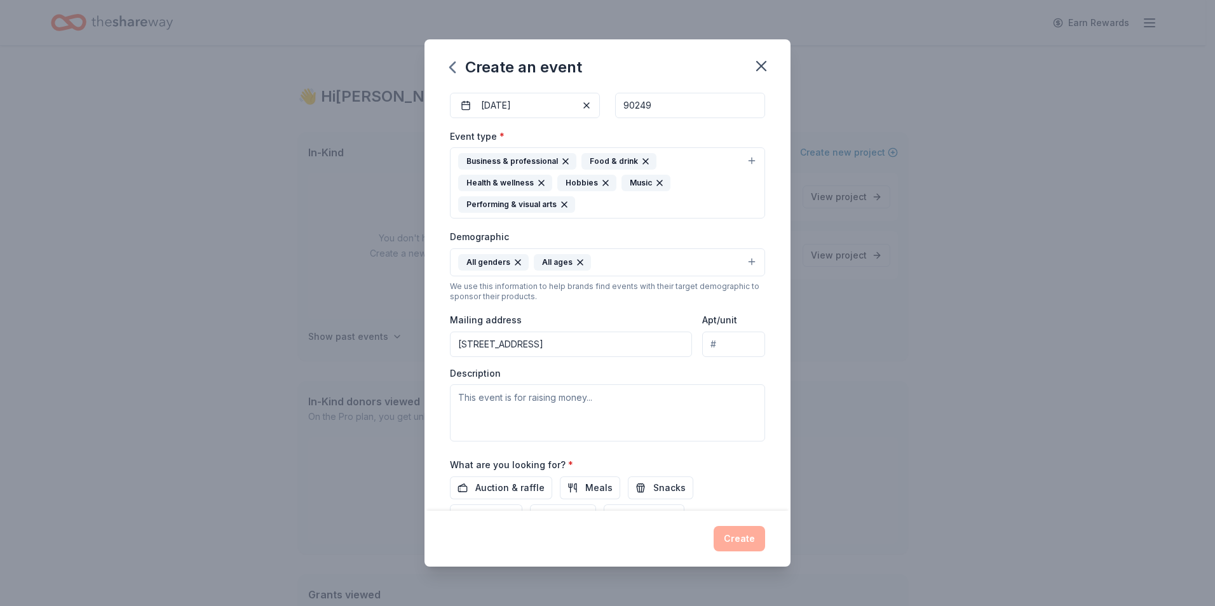
scroll to position [233, 0]
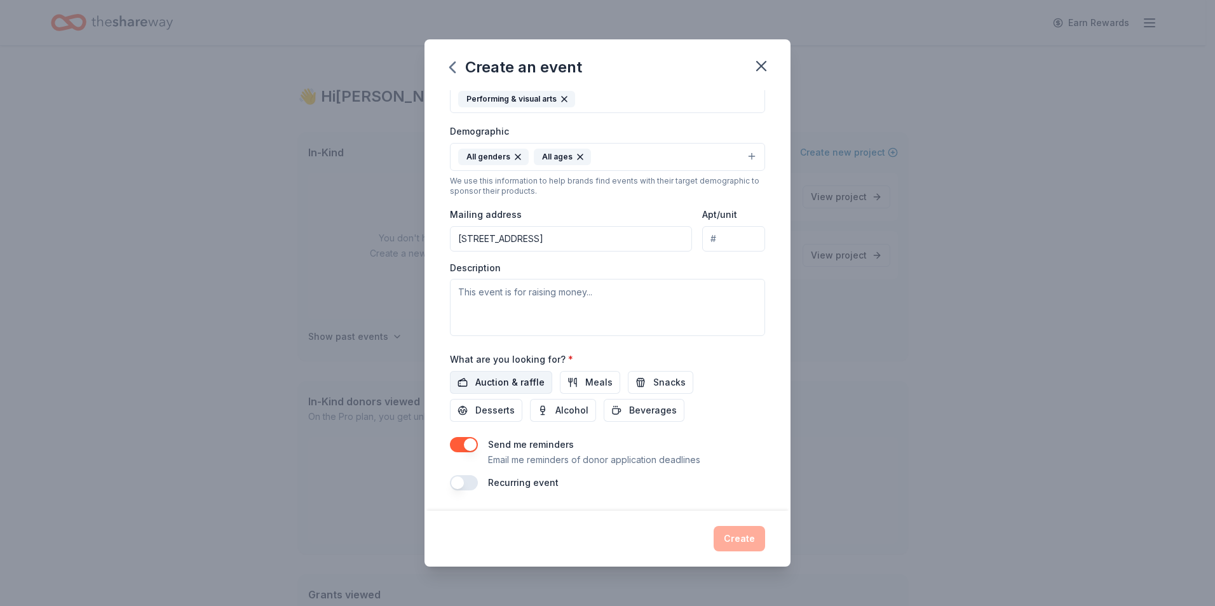
click at [511, 376] on span "Auction & raffle" at bounding box center [510, 382] width 69 height 15
click at [585, 382] on span "Meals" at bounding box center [598, 382] width 27 height 15
click at [640, 381] on button "Snacks" at bounding box center [660, 382] width 65 height 23
click at [638, 409] on span "Beverages" at bounding box center [653, 410] width 48 height 15
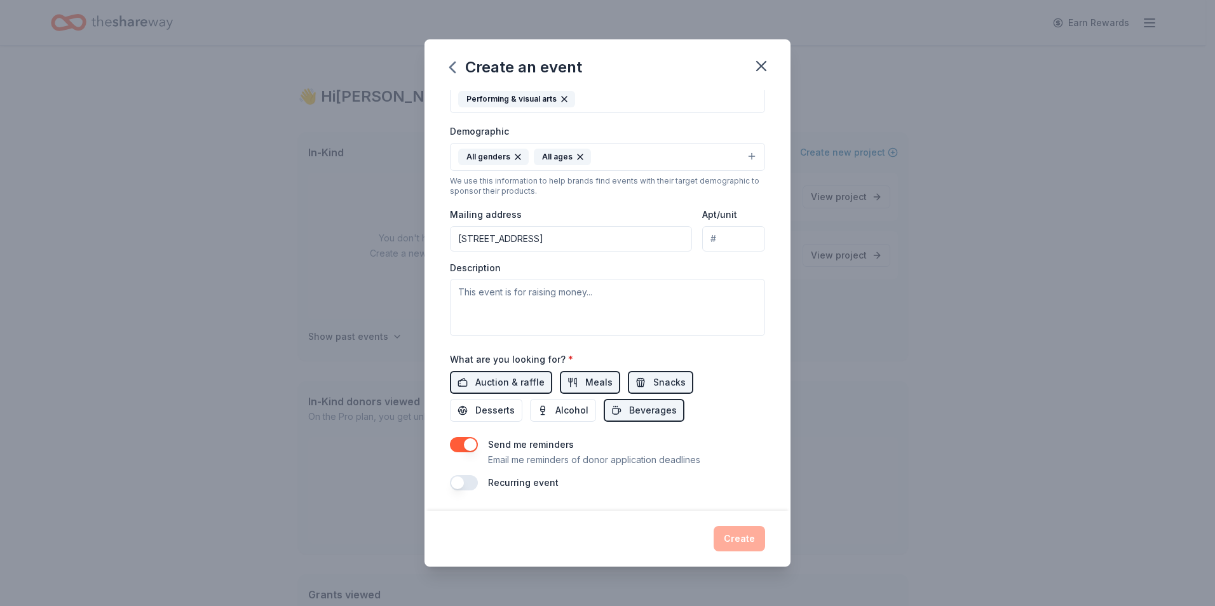
drag, startPoint x: 585, startPoint y: 417, endPoint x: 523, endPoint y: 413, distance: 62.4
click at [584, 417] on span "Alcohol" at bounding box center [572, 410] width 33 height 15
click at [504, 413] on span "Desserts" at bounding box center [495, 410] width 39 height 15
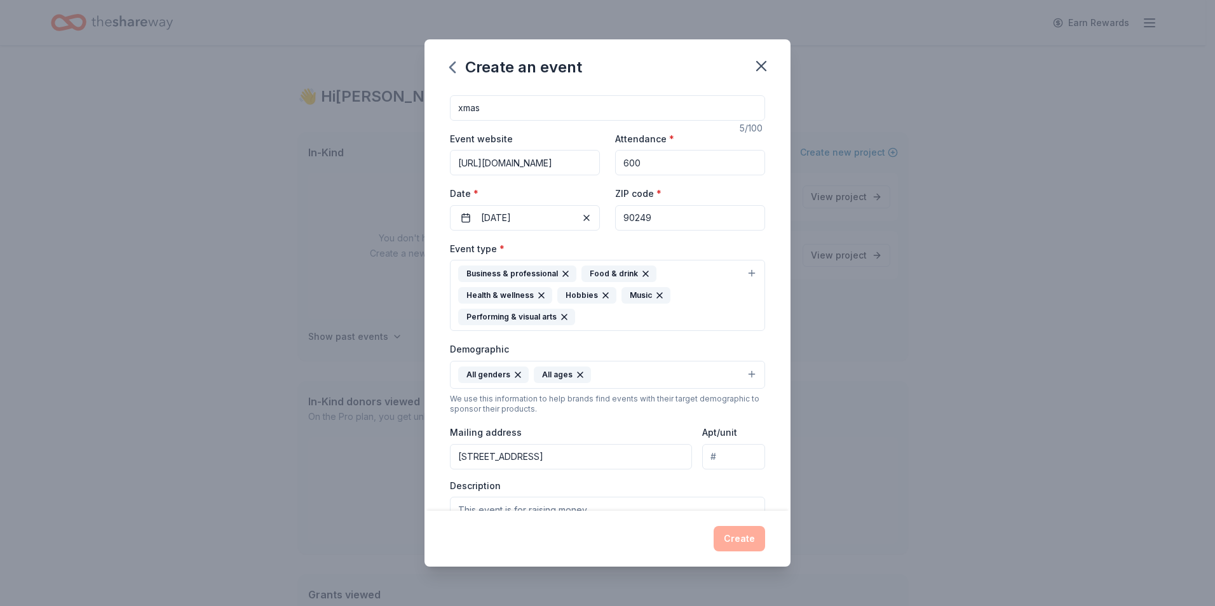
scroll to position [0, 0]
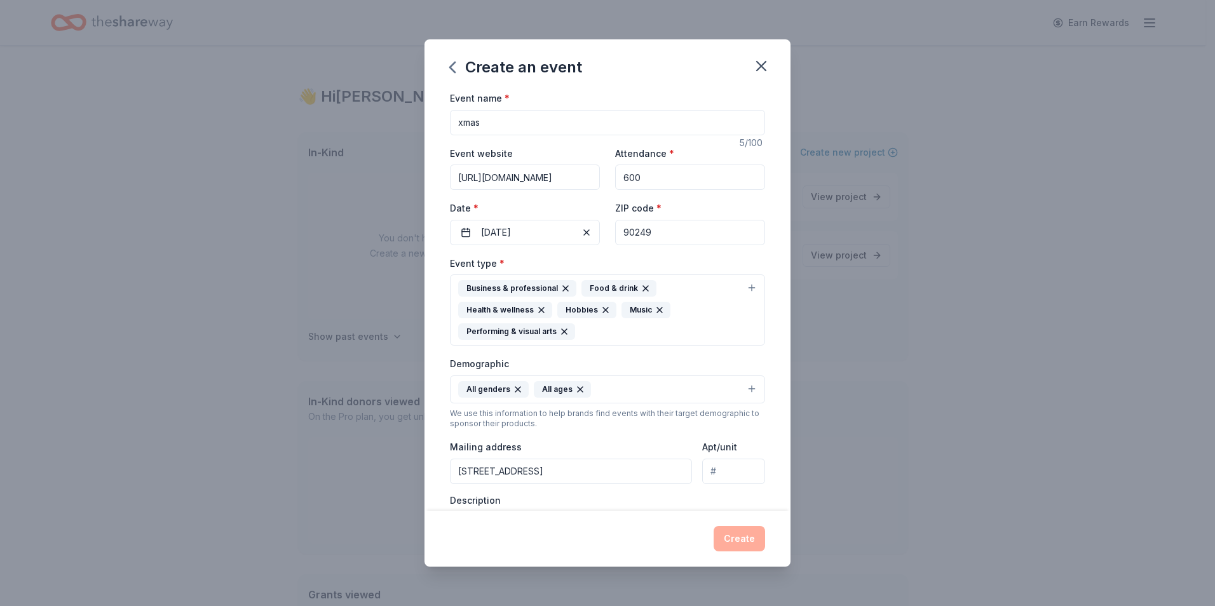
click at [680, 177] on input "600" at bounding box center [690, 177] width 150 height 25
click at [638, 123] on input "xmas" at bounding box center [607, 122] width 315 height 25
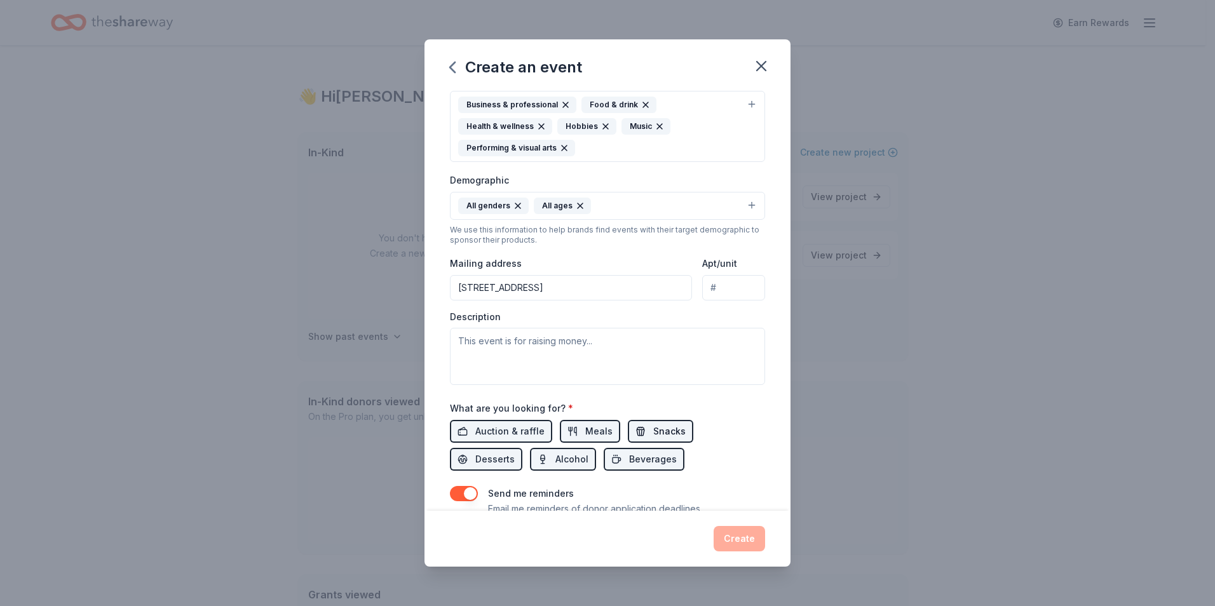
scroll to position [233, 0]
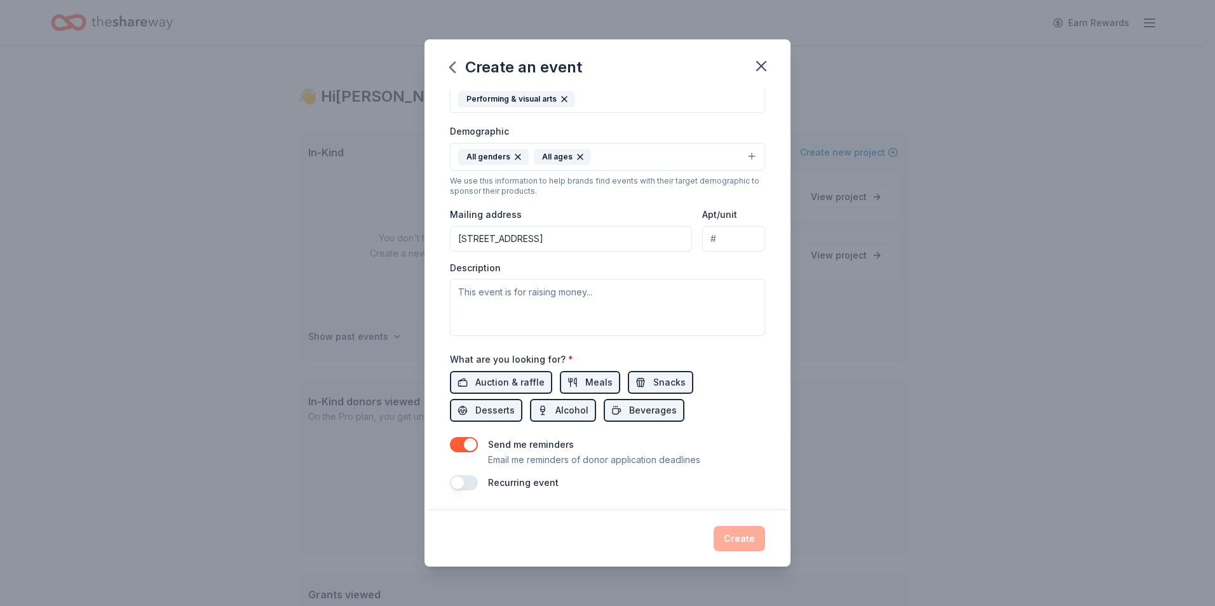
click at [466, 485] on button "button" at bounding box center [464, 483] width 28 height 15
click at [466, 482] on button "button" at bounding box center [464, 483] width 28 height 15
click at [477, 443] on button "button" at bounding box center [464, 444] width 28 height 15
click at [615, 312] on textarea at bounding box center [607, 307] width 315 height 57
click at [502, 382] on span "Auction & raffle" at bounding box center [510, 382] width 69 height 15
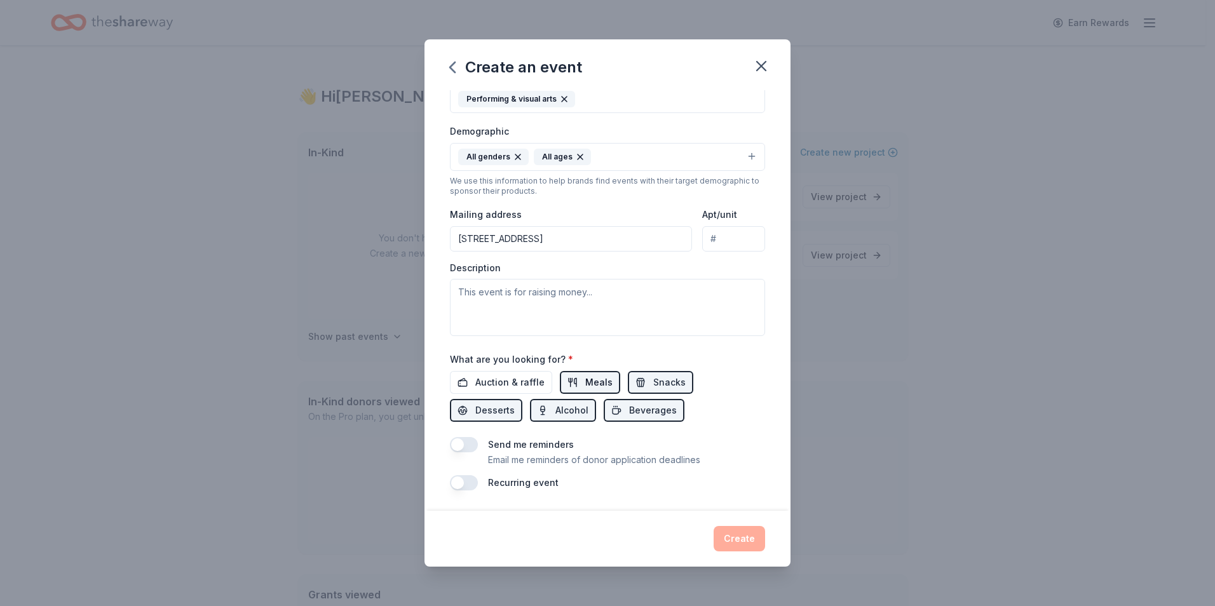
click at [578, 377] on button "Meals" at bounding box center [590, 382] width 60 height 23
click at [553, 380] on div "Auction & raffle Meals Snacks Desserts Alcohol Beverages" at bounding box center [607, 396] width 315 height 51
click at [496, 380] on span "Auction & raffle" at bounding box center [510, 382] width 69 height 15
click at [579, 376] on button "Meals" at bounding box center [590, 382] width 60 height 23
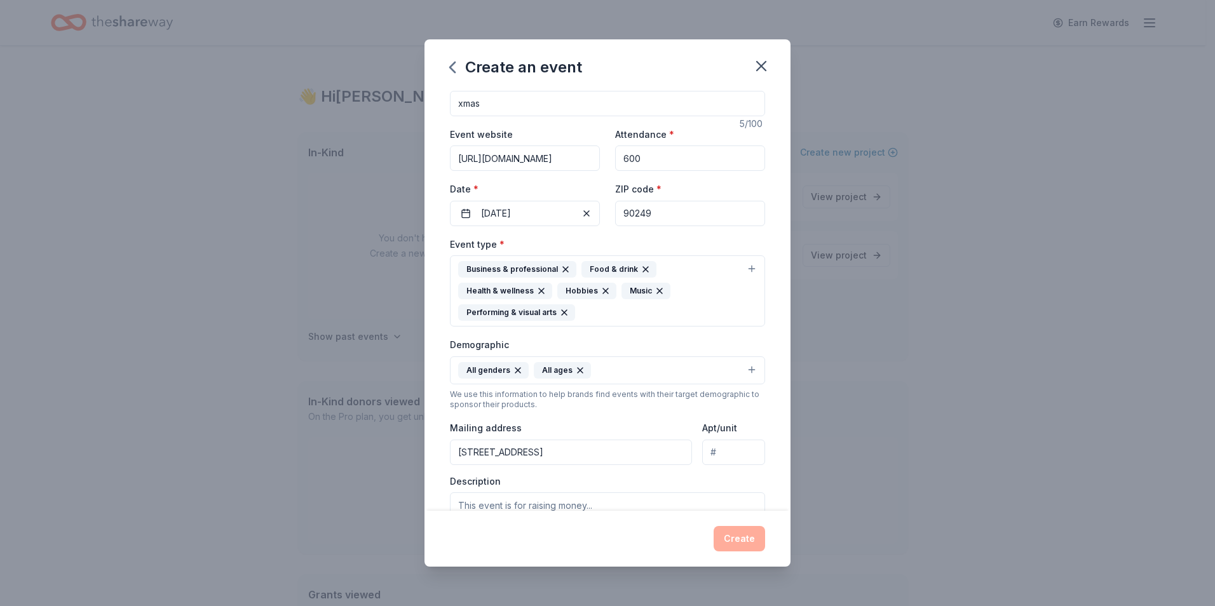
scroll to position [0, 0]
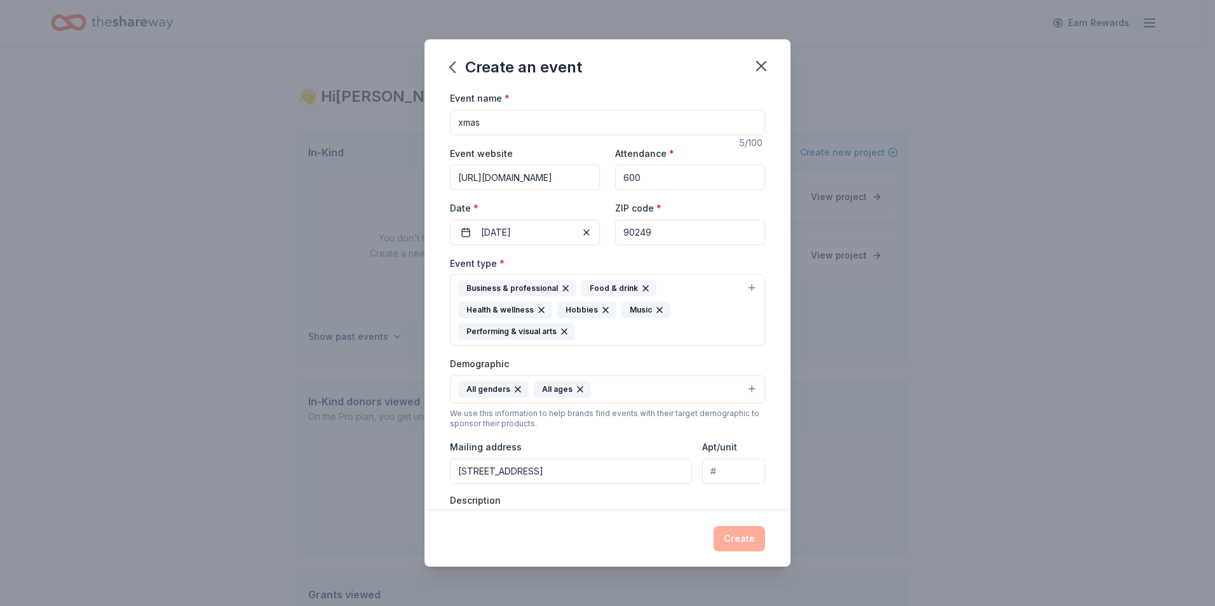
click at [569, 182] on input "[URL][DOMAIN_NAME]" at bounding box center [525, 177] width 150 height 25
drag, startPoint x: 455, startPoint y: 180, endPoint x: 643, endPoint y: 165, distance: 189.4
click at [643, 165] on div "Event website [URL][DOMAIN_NAME] Attendance * 600 Date * [DATE] ZIP code * 90249" at bounding box center [607, 196] width 315 height 100
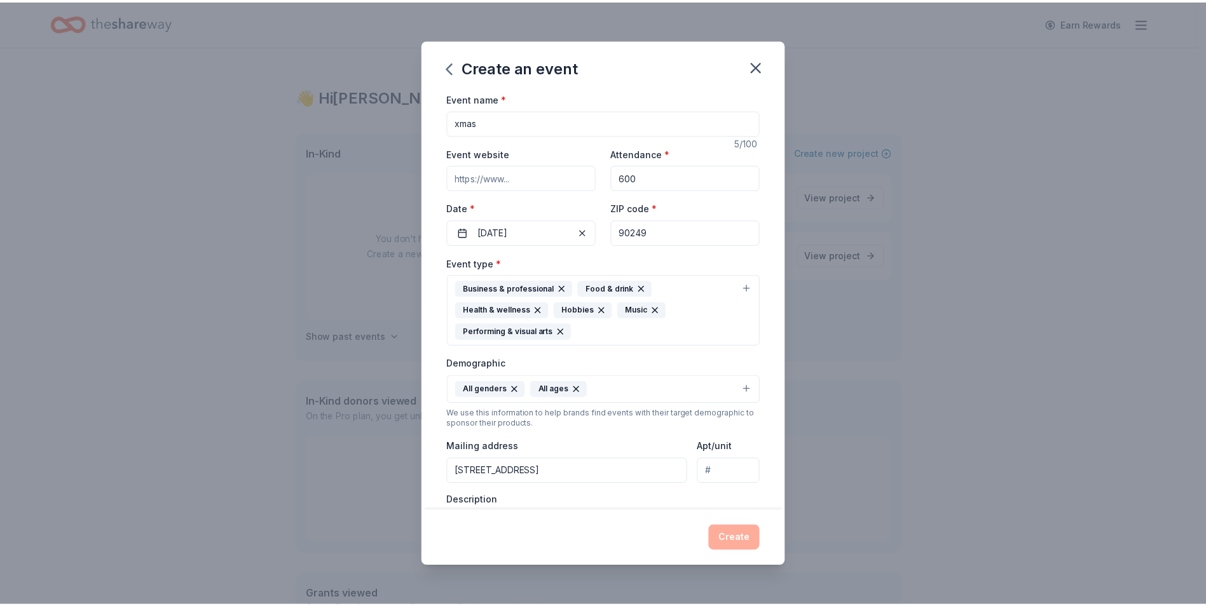
scroll to position [0, 0]
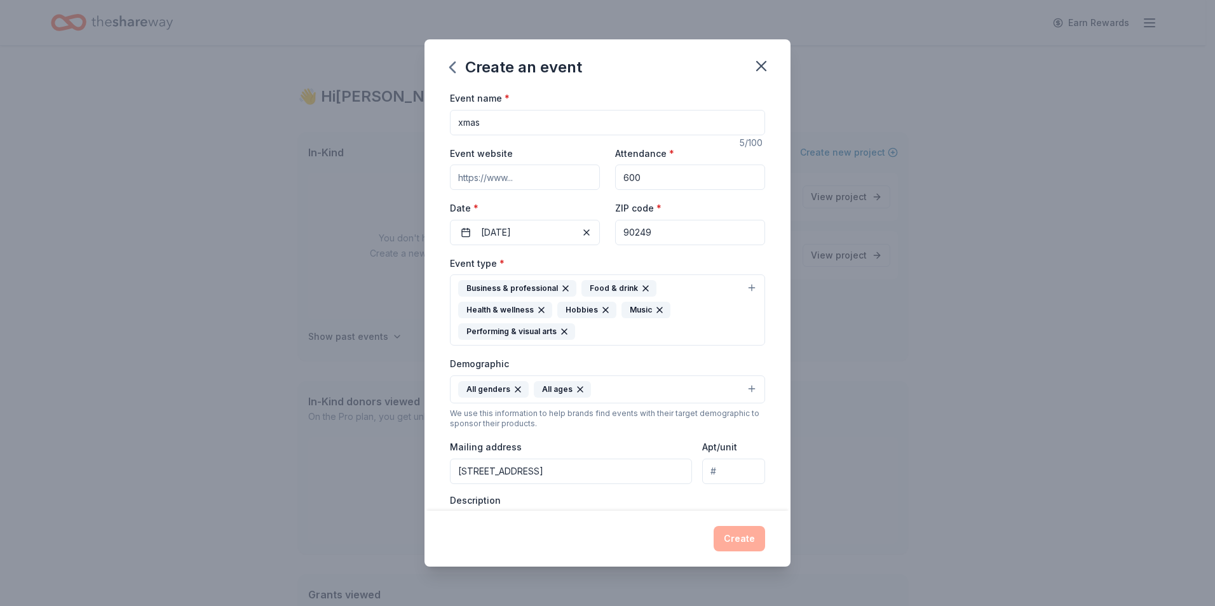
click at [689, 369] on div "Demographic All genders All ages" at bounding box center [607, 380] width 315 height 48
click at [653, 166] on input "600" at bounding box center [690, 177] width 150 height 25
drag, startPoint x: 653, startPoint y: 167, endPoint x: 583, endPoint y: 172, distance: 70.2
click at [584, 172] on div "Event website Attendance * 600 Date * [DATE] ZIP code * 90249" at bounding box center [607, 196] width 315 height 100
type input "1000"
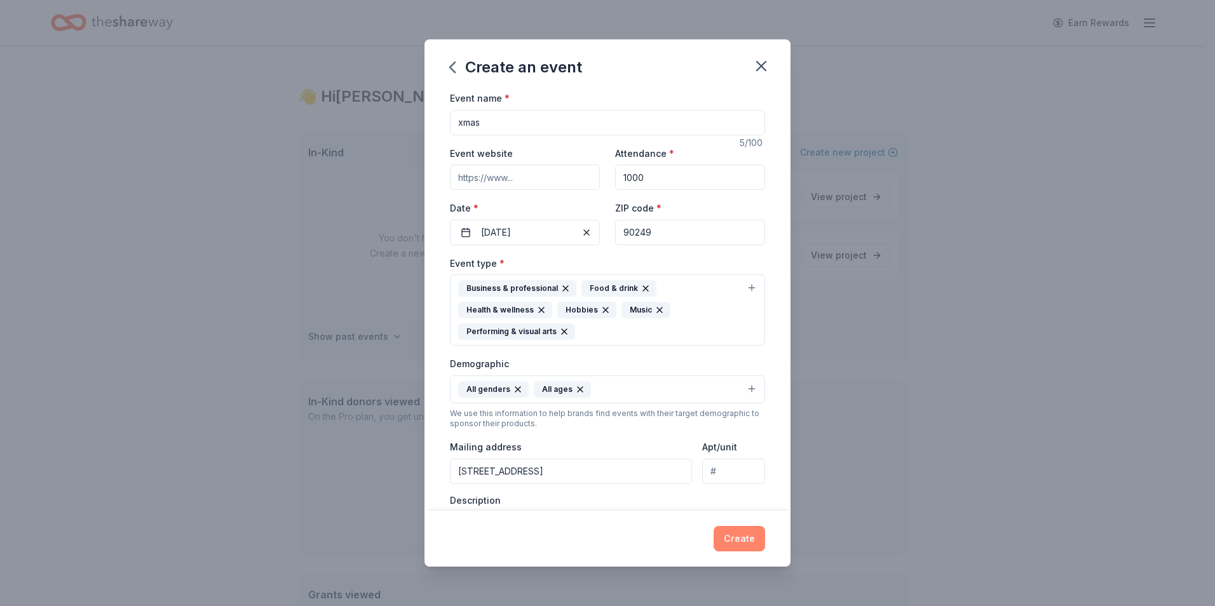
click at [758, 544] on button "Create" at bounding box center [739, 538] width 51 height 25
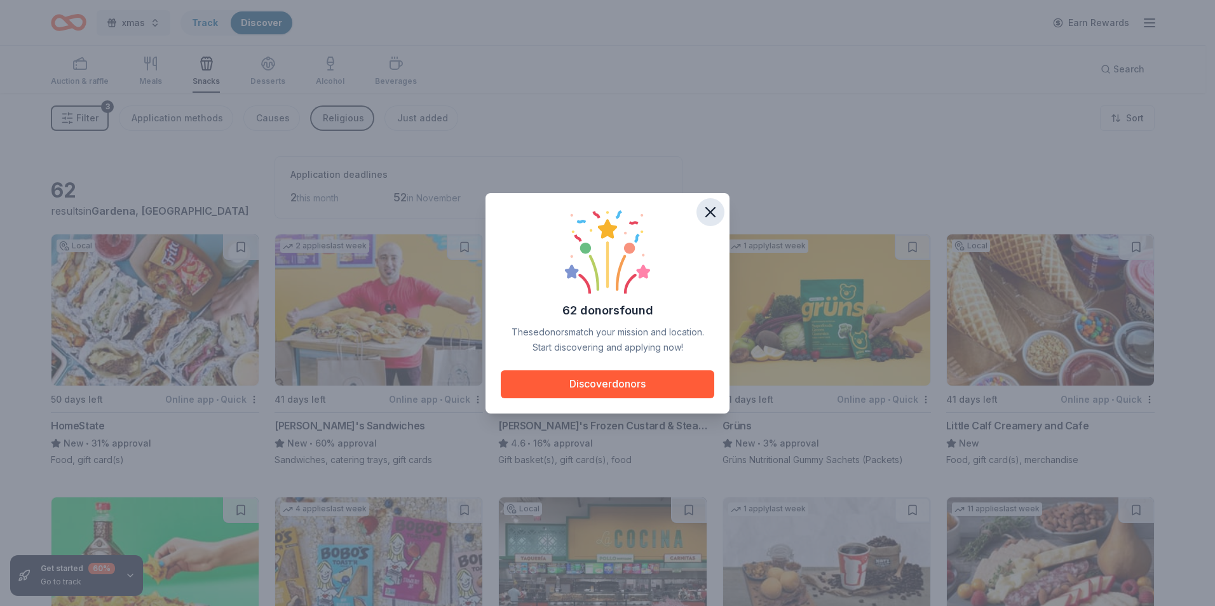
click at [714, 208] on icon "button" at bounding box center [710, 212] width 9 height 9
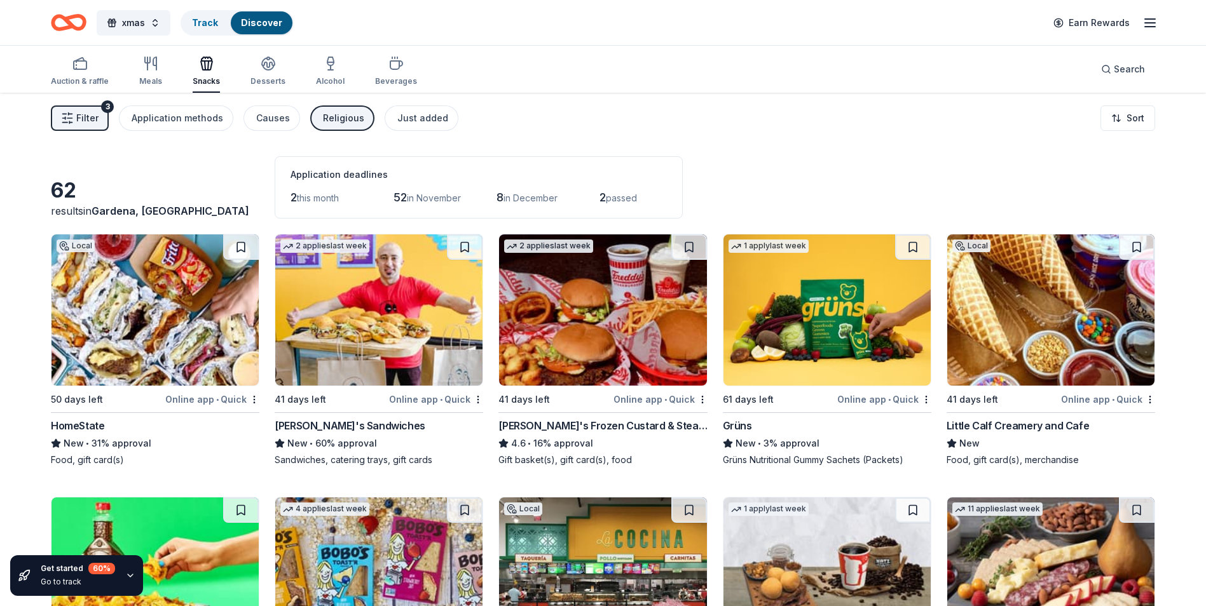
click at [81, 117] on span "Filter" at bounding box center [87, 118] width 22 height 15
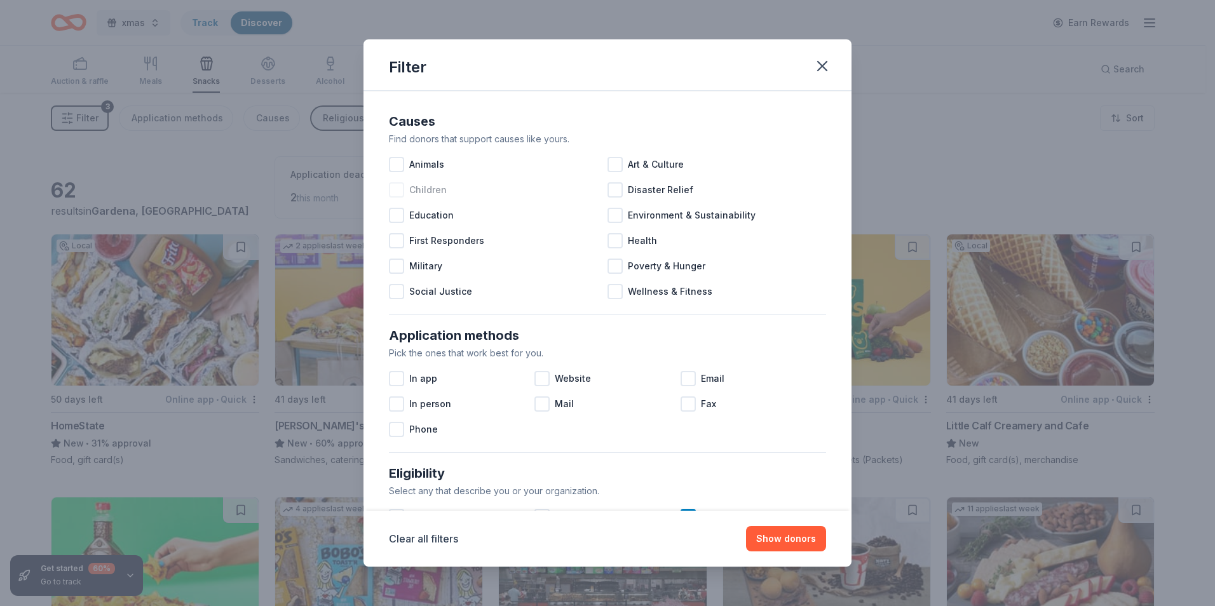
click at [425, 188] on span "Children" at bounding box center [428, 189] width 38 height 15
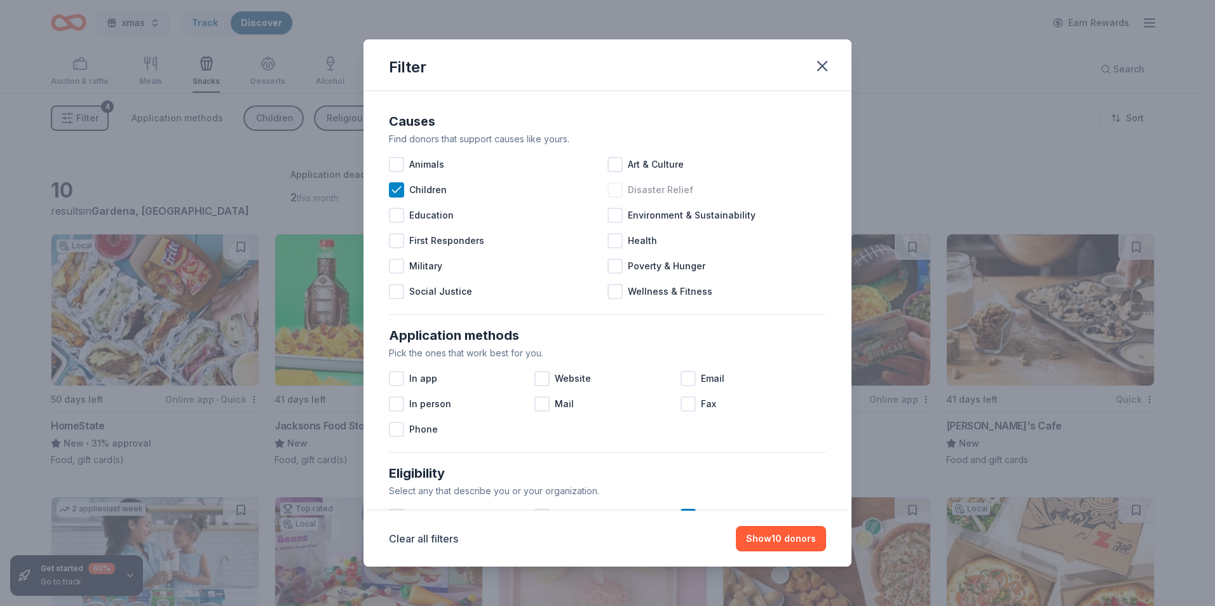
click at [660, 188] on span "Disaster Relief" at bounding box center [660, 189] width 65 height 15
click at [669, 264] on span "Poverty & Hunger" at bounding box center [667, 266] width 78 height 15
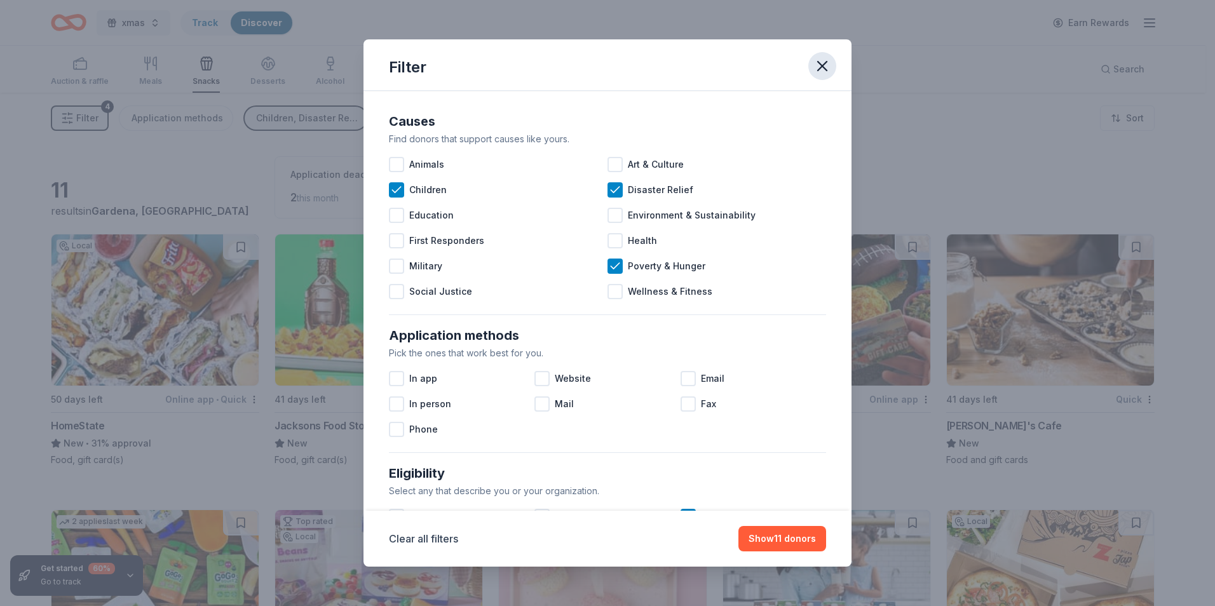
click at [833, 65] on button "button" at bounding box center [823, 66] width 28 height 28
